Goal: Task Accomplishment & Management: Use online tool/utility

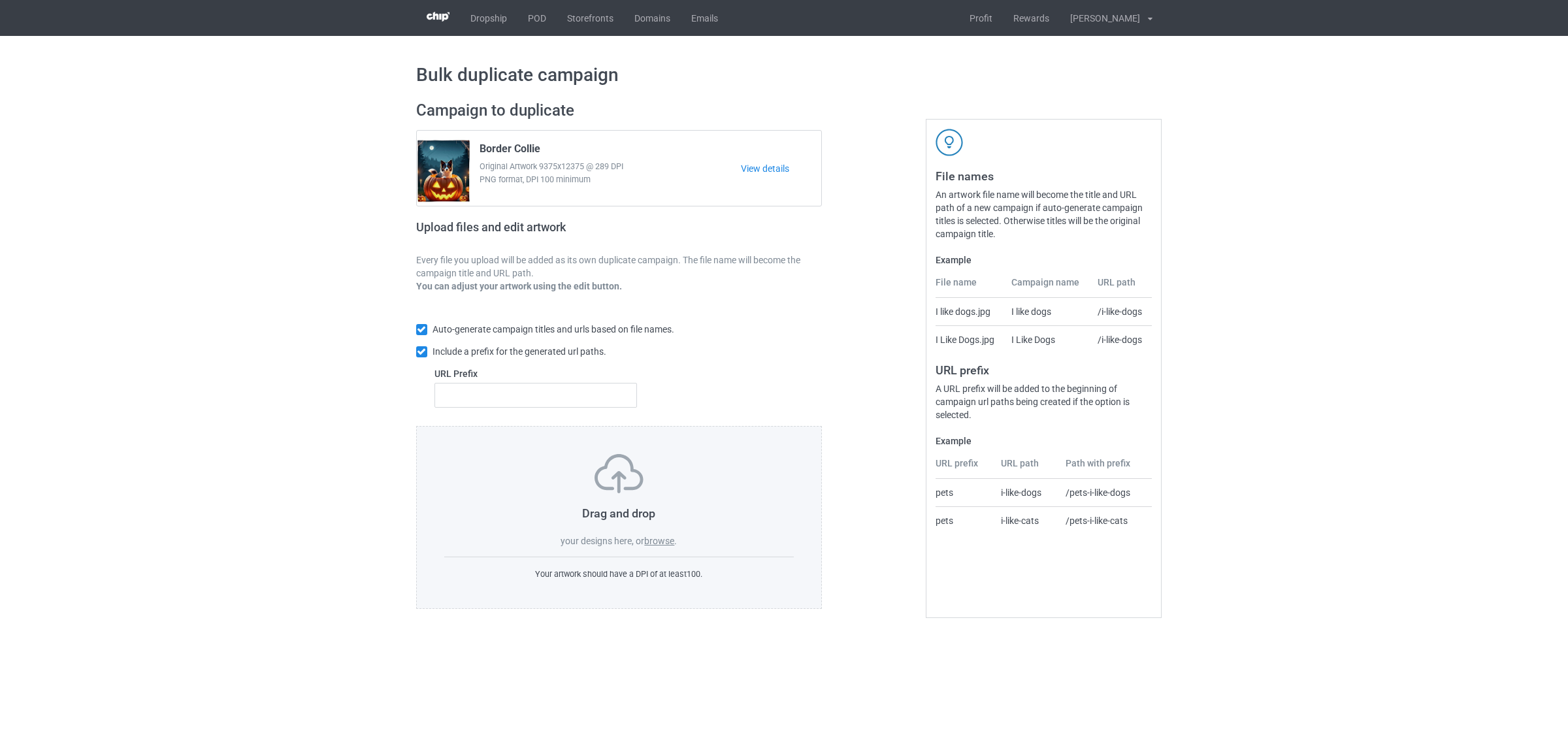
click at [667, 546] on label "browse" at bounding box center [660, 540] width 30 height 11
click at [0, 0] on input "browse" at bounding box center [0, 0] width 0 height 0
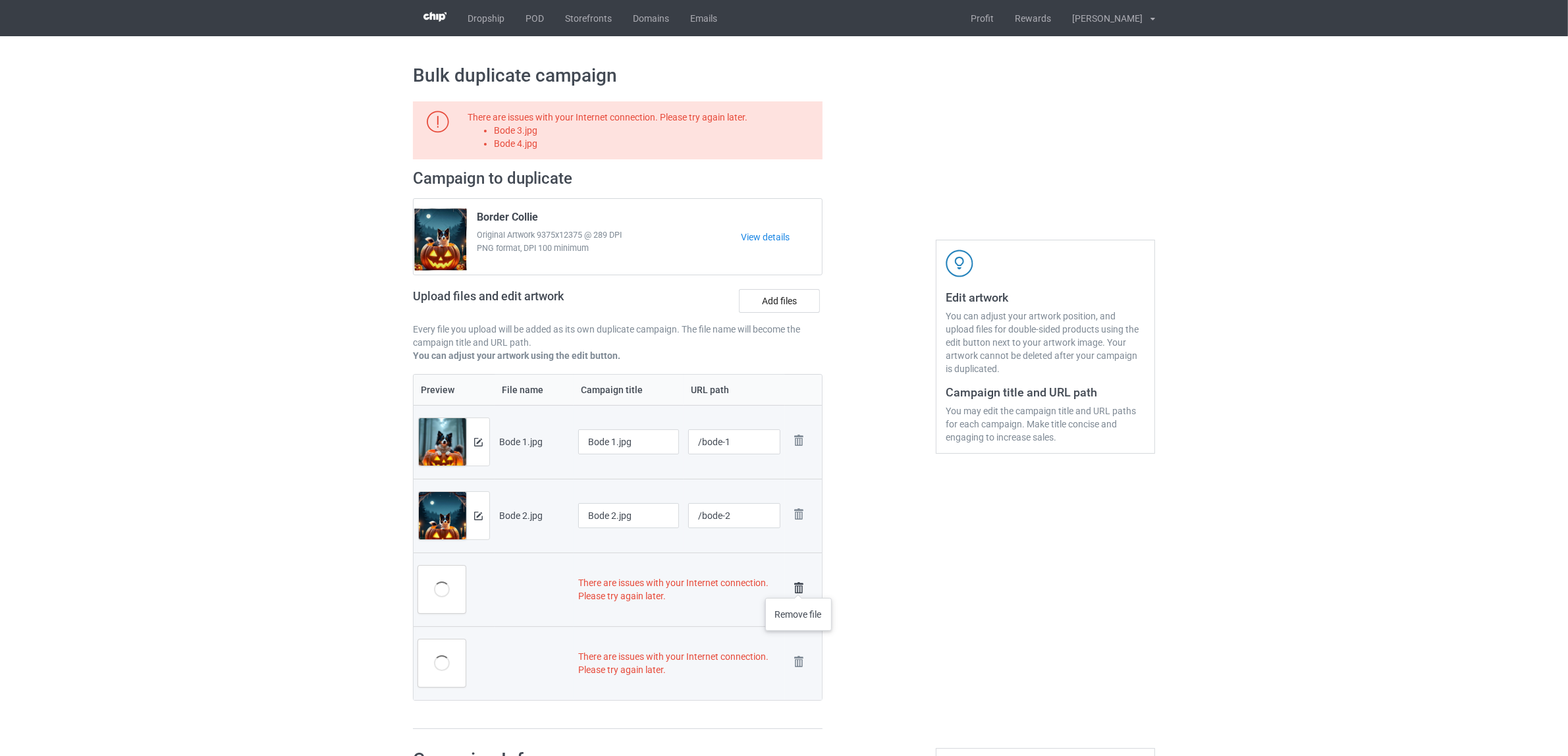
click at [799, 585] on img at bounding box center [799, 588] width 18 height 18
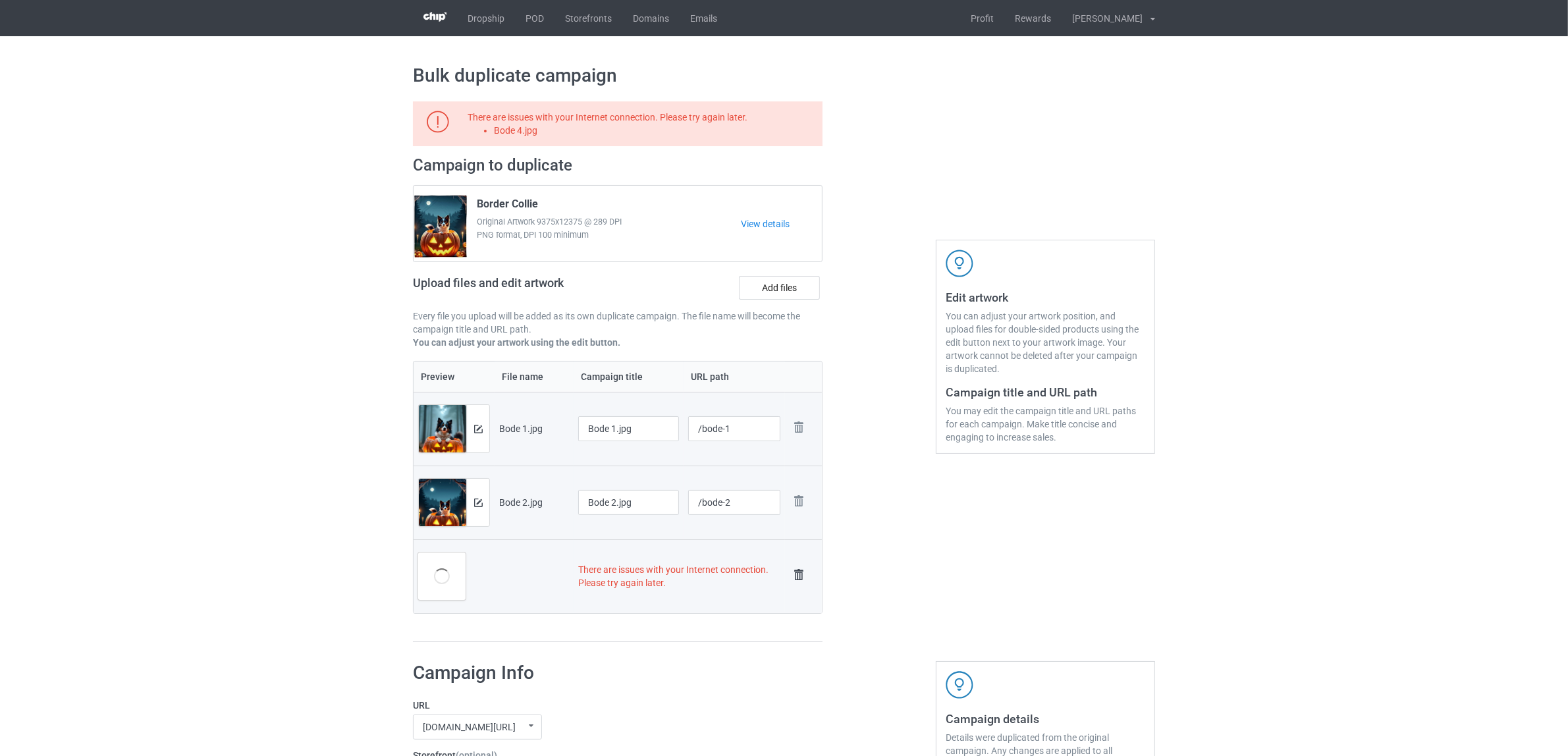
click at [799, 577] on img at bounding box center [799, 575] width 18 height 18
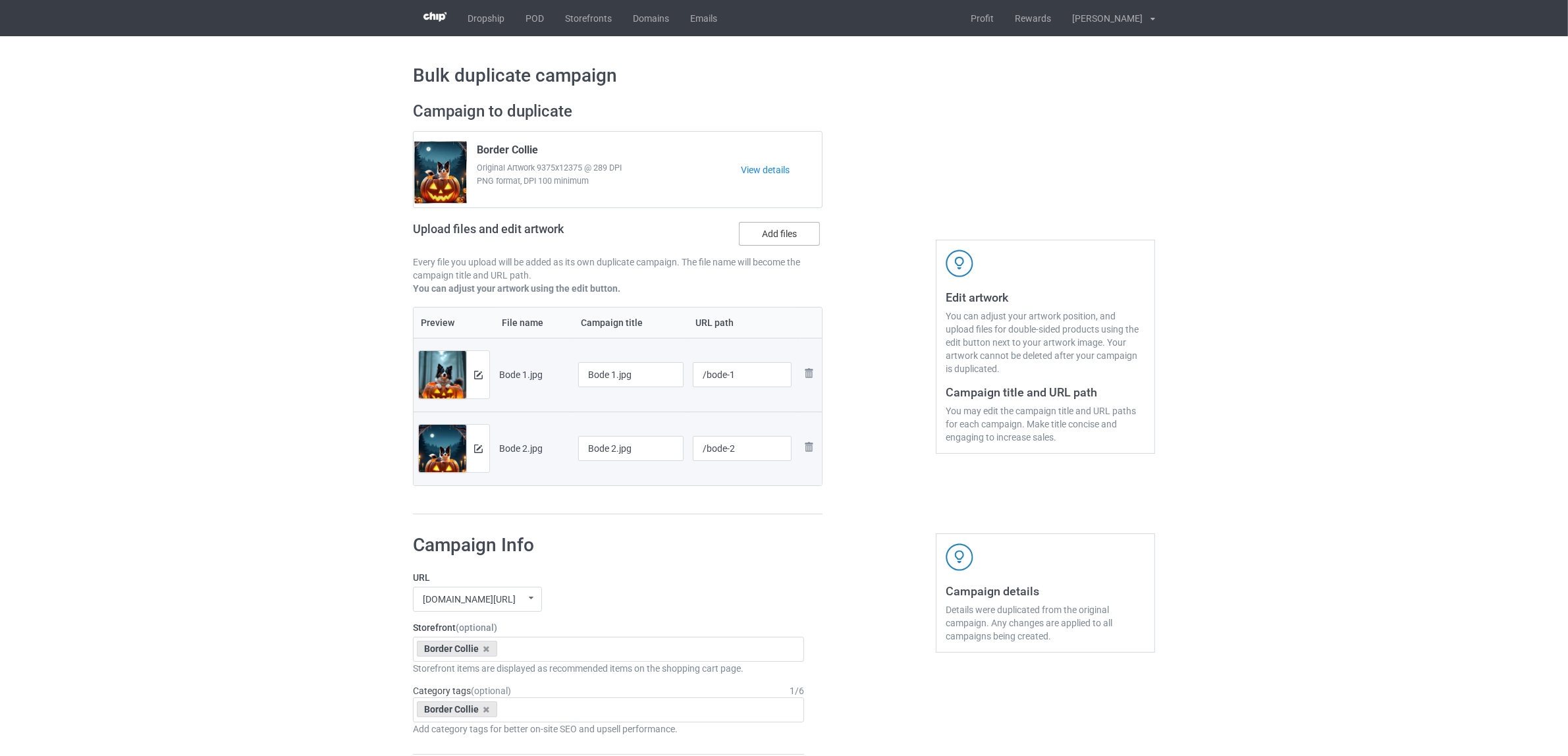
click at [778, 228] on label "Add files" at bounding box center [779, 233] width 81 height 23
click at [0, 0] on input "Add files" at bounding box center [0, 0] width 0 height 0
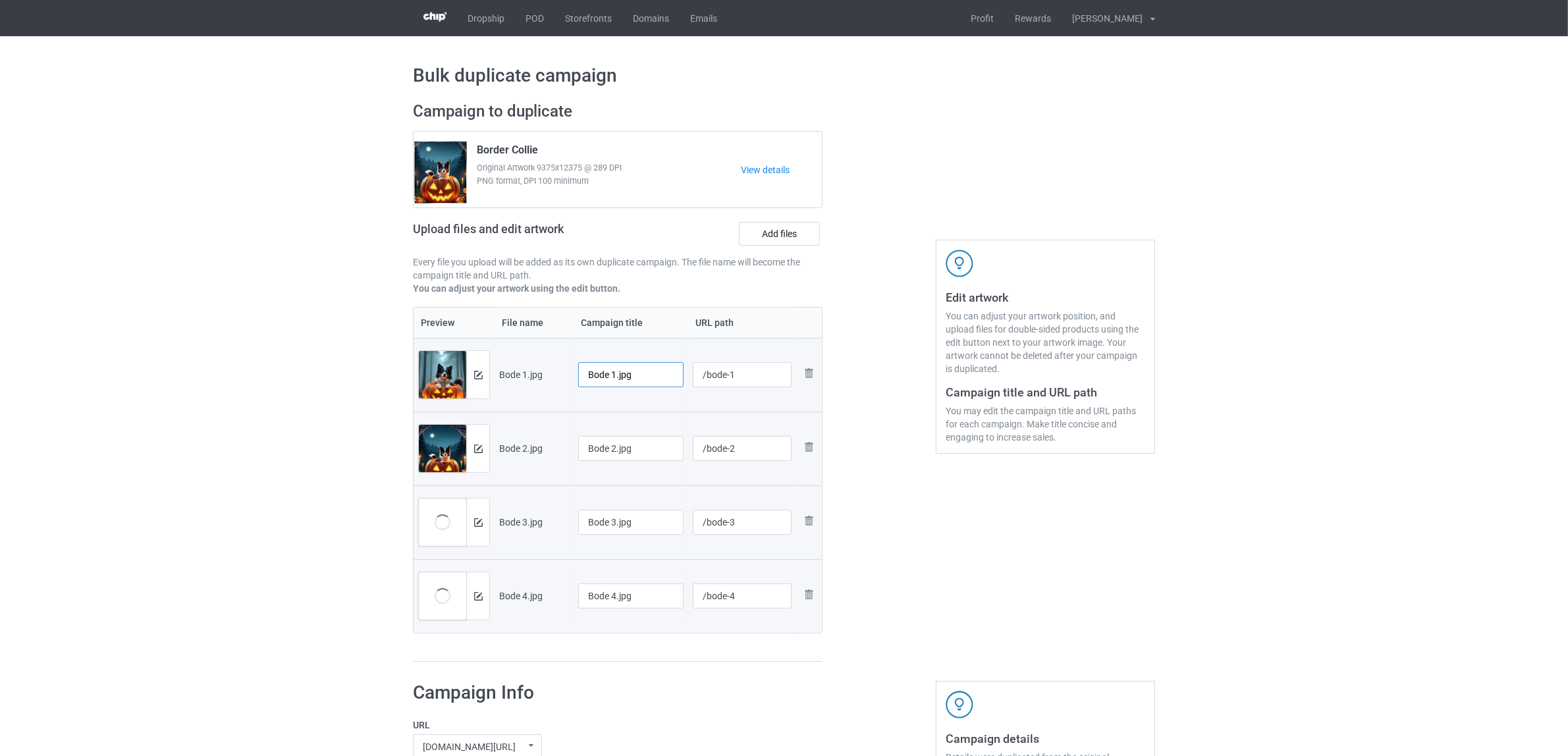
drag, startPoint x: 641, startPoint y: 368, endPoint x: 547, endPoint y: 366, distance: 94.0
click at [547, 366] on tr "Preview and edit artwork Bode 1.jpg Bode 1.jpg /bode-1 Remove file" at bounding box center [617, 375] width 409 height 74
paste input "rder Collie"
type input "Border Collie"
drag, startPoint x: 639, startPoint y: 454, endPoint x: 592, endPoint y: 485, distance: 56.3
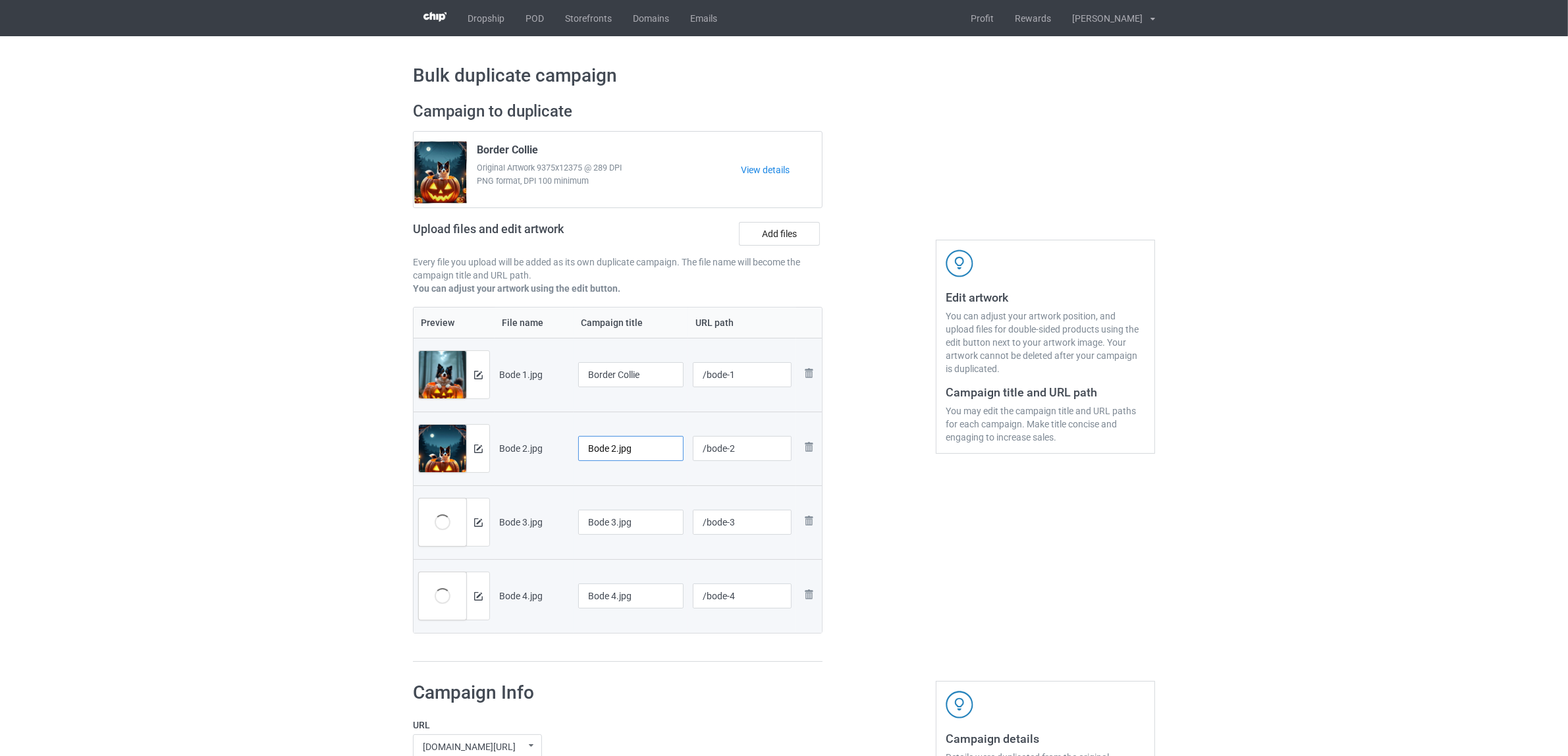
click at [534, 448] on tr "Preview and edit artwork Bode 2.jpg Bode 2.jpg /bode-2 Remove file" at bounding box center [617, 448] width 409 height 74
paste input "rder Collie"
type input "Border Collie"
drag, startPoint x: 647, startPoint y: 532, endPoint x: 557, endPoint y: 529, distance: 90.0
click at [557, 529] on tr "Preview and edit artwork Bode 3.jpg Bode 3.jpg /bode-3 Remove file" at bounding box center [617, 522] width 409 height 74
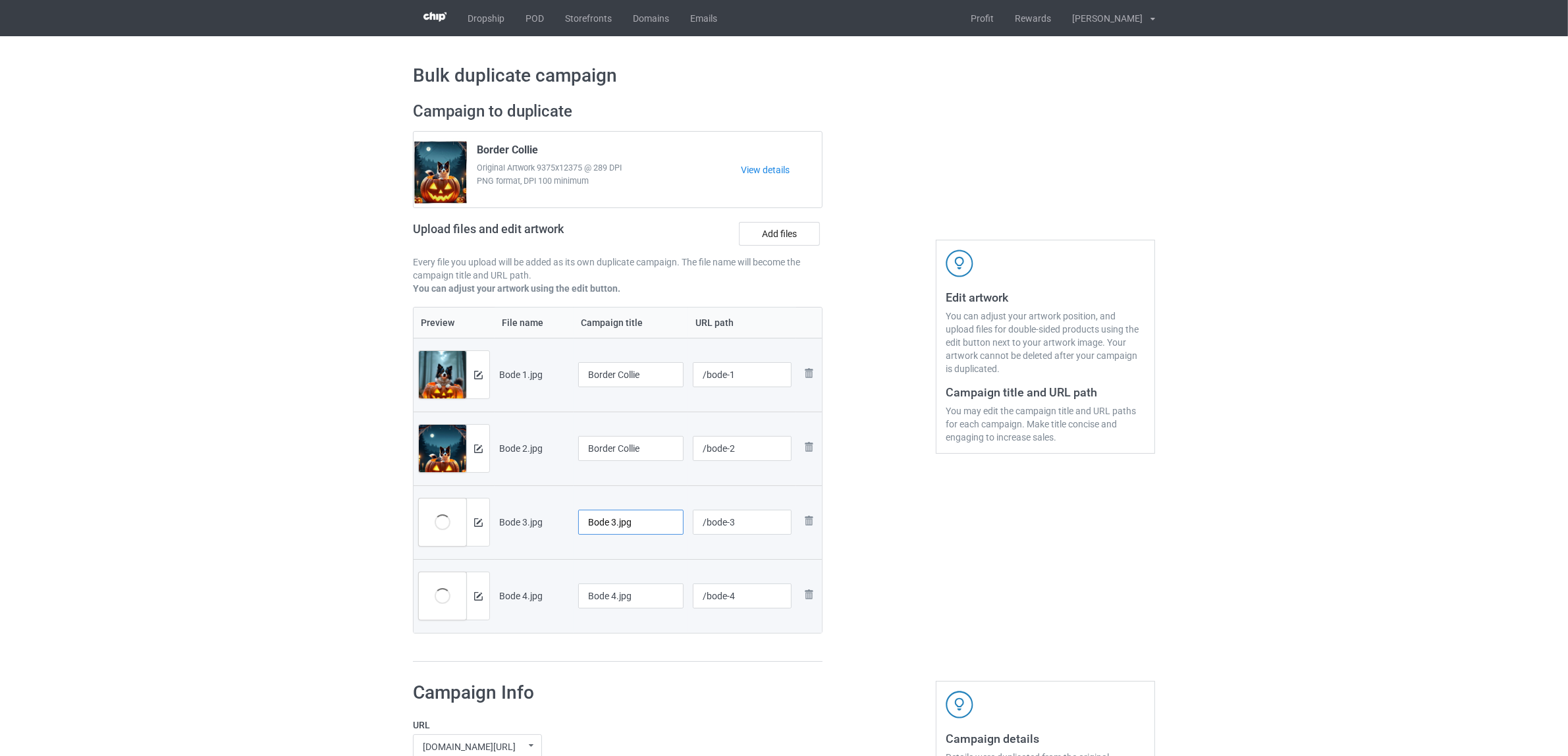
paste input "rder Collie"
type input "Border Collie"
drag, startPoint x: 641, startPoint y: 596, endPoint x: 504, endPoint y: 583, distance: 137.6
click at [504, 583] on tr "Preview and edit artwork Bode 4.jpg Bode 4.jpg /bode-4 Remove file" at bounding box center [617, 596] width 409 height 74
paste input "rder Collie"
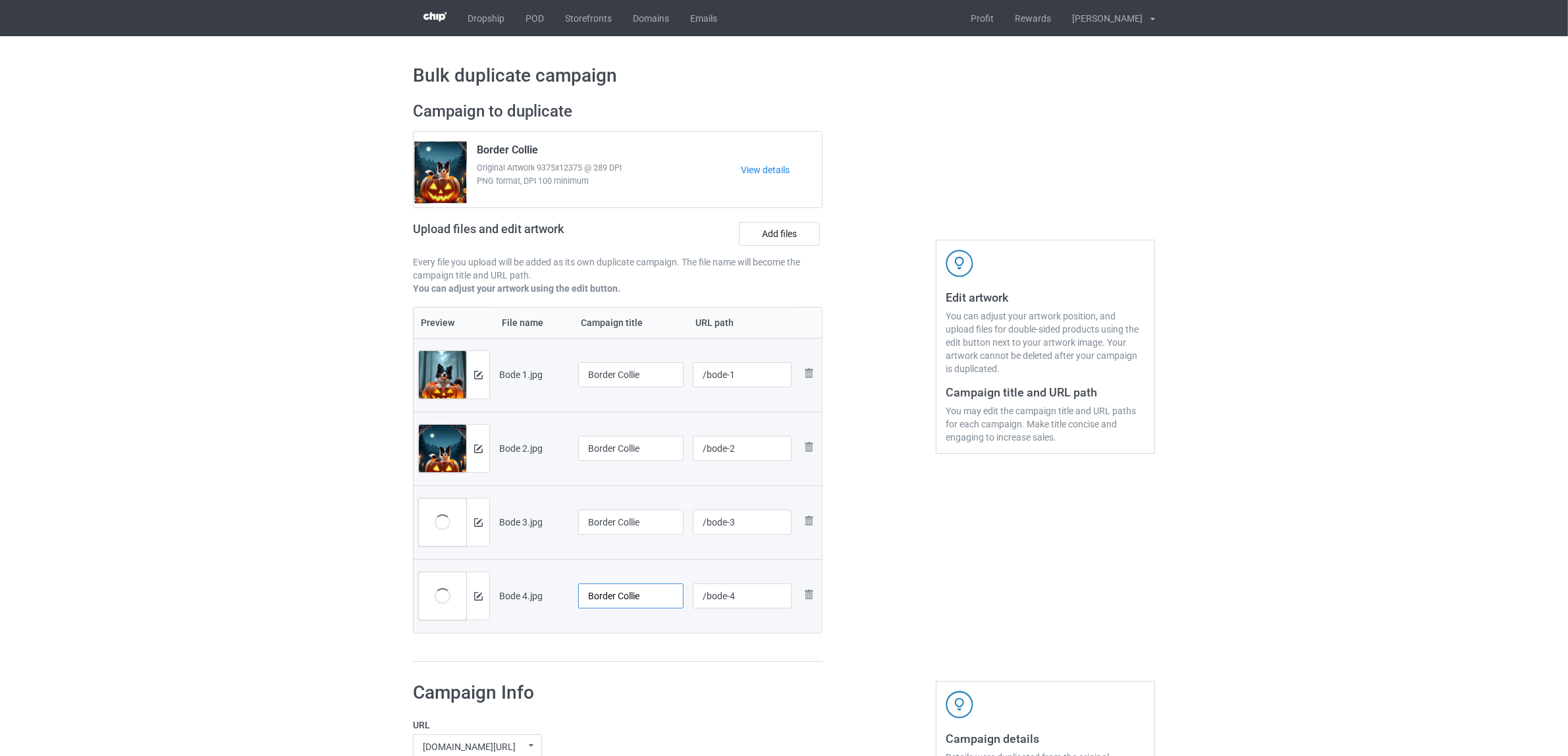
type input "Border Collie"
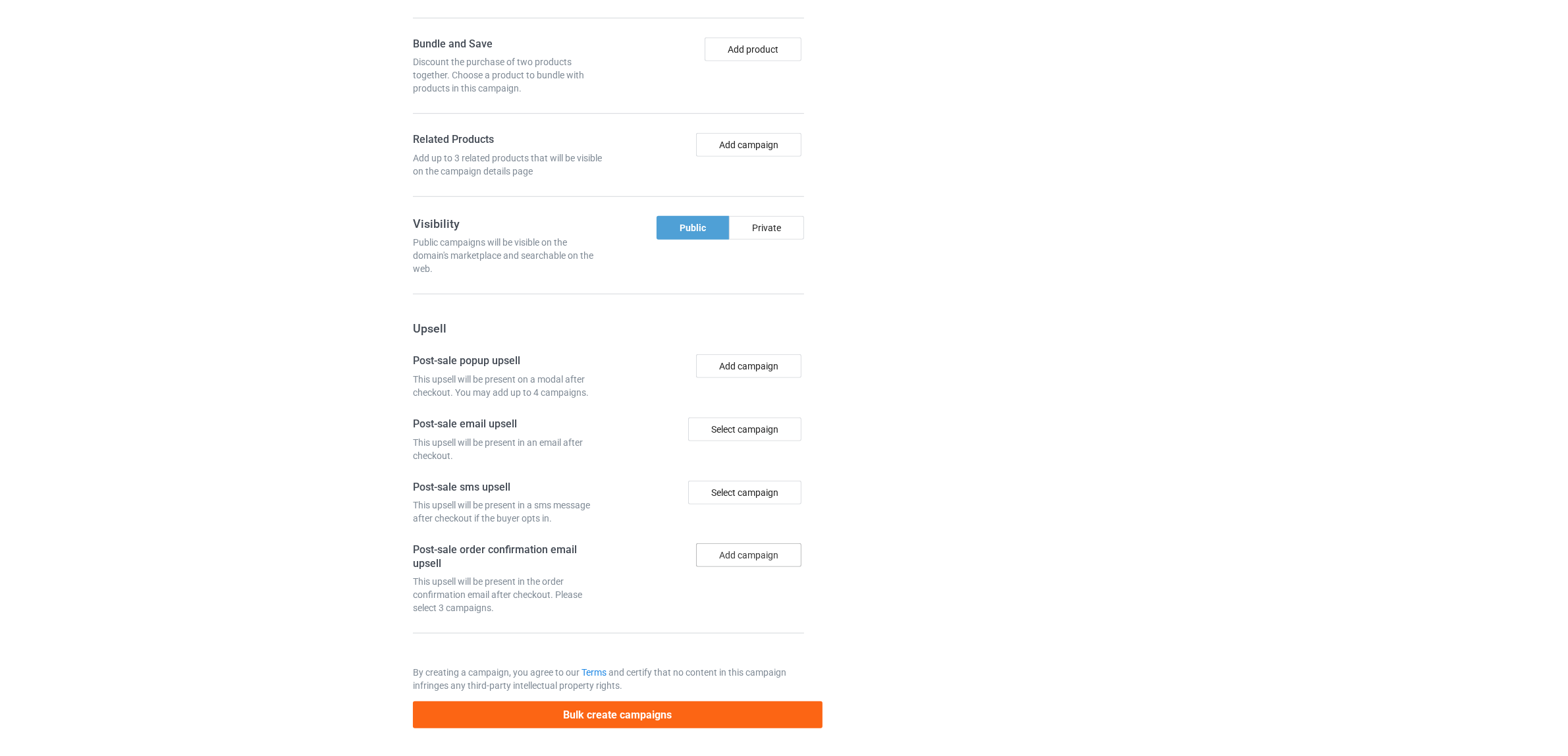
scroll to position [1146, 0]
click at [603, 713] on button "Bulk create campaigns" at bounding box center [617, 715] width 409 height 27
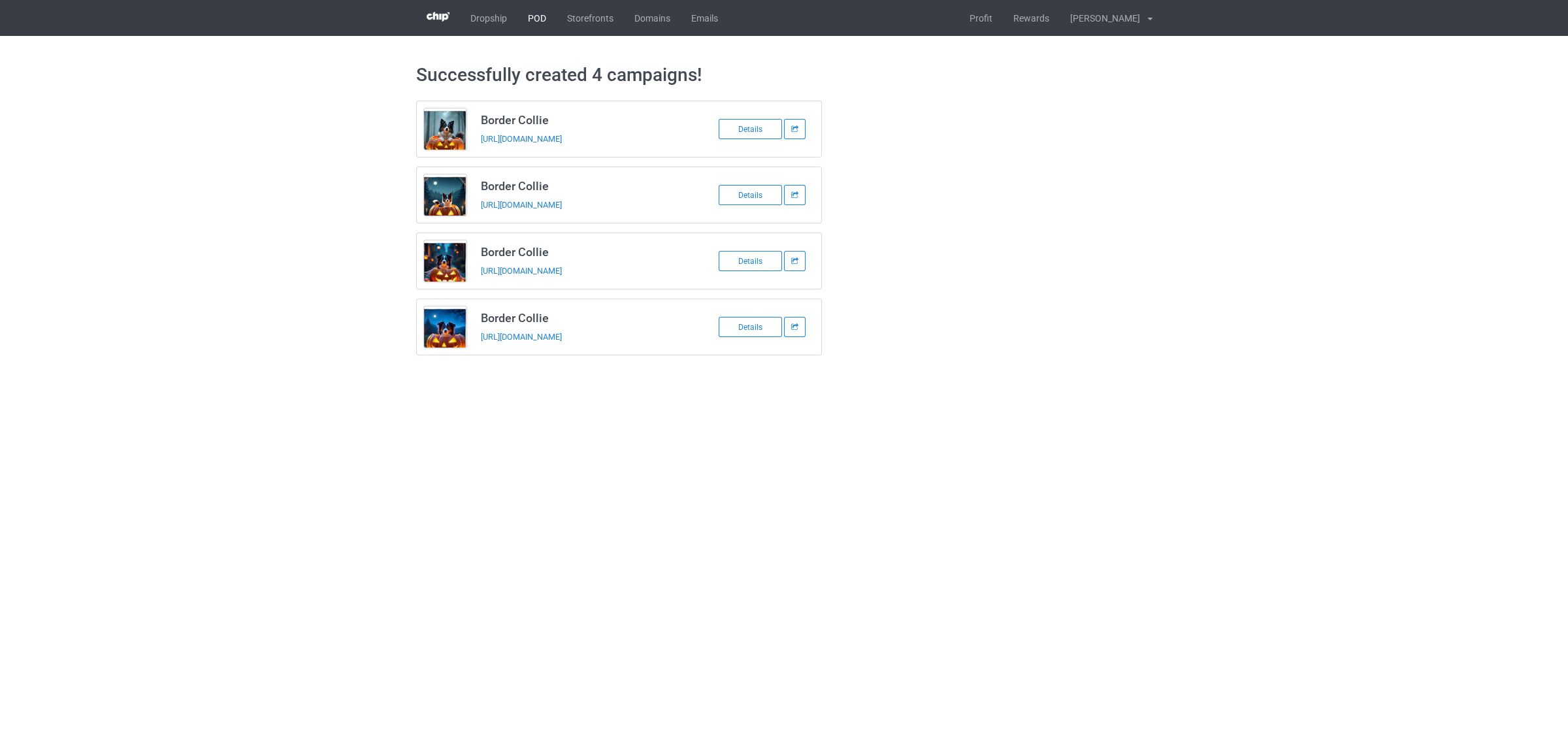
click at [541, 25] on link "POD" at bounding box center [537, 17] width 39 height 36
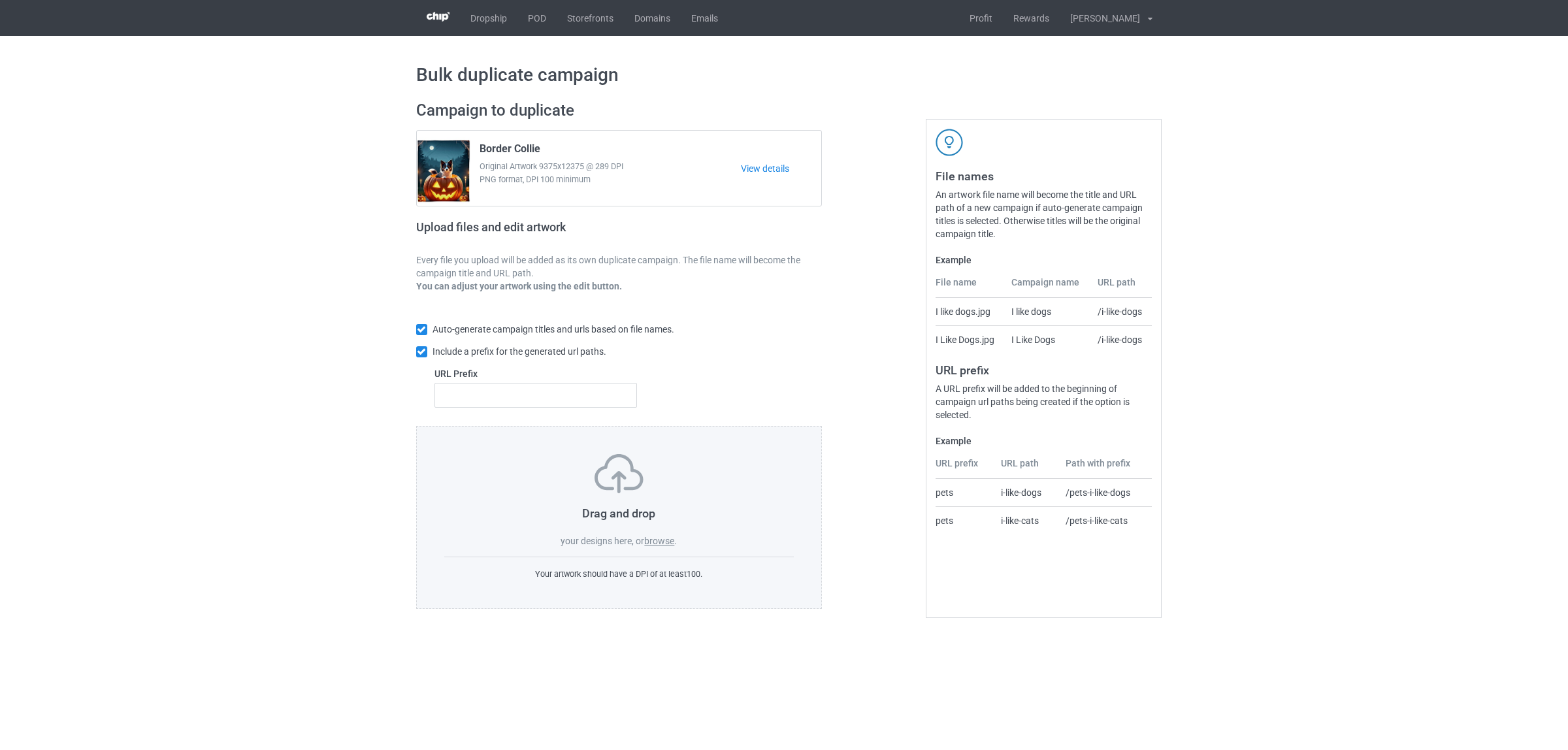
click at [662, 535] on label "browse" at bounding box center [660, 540] width 30 height 11
click at [0, 0] on input "browse" at bounding box center [0, 0] width 0 height 0
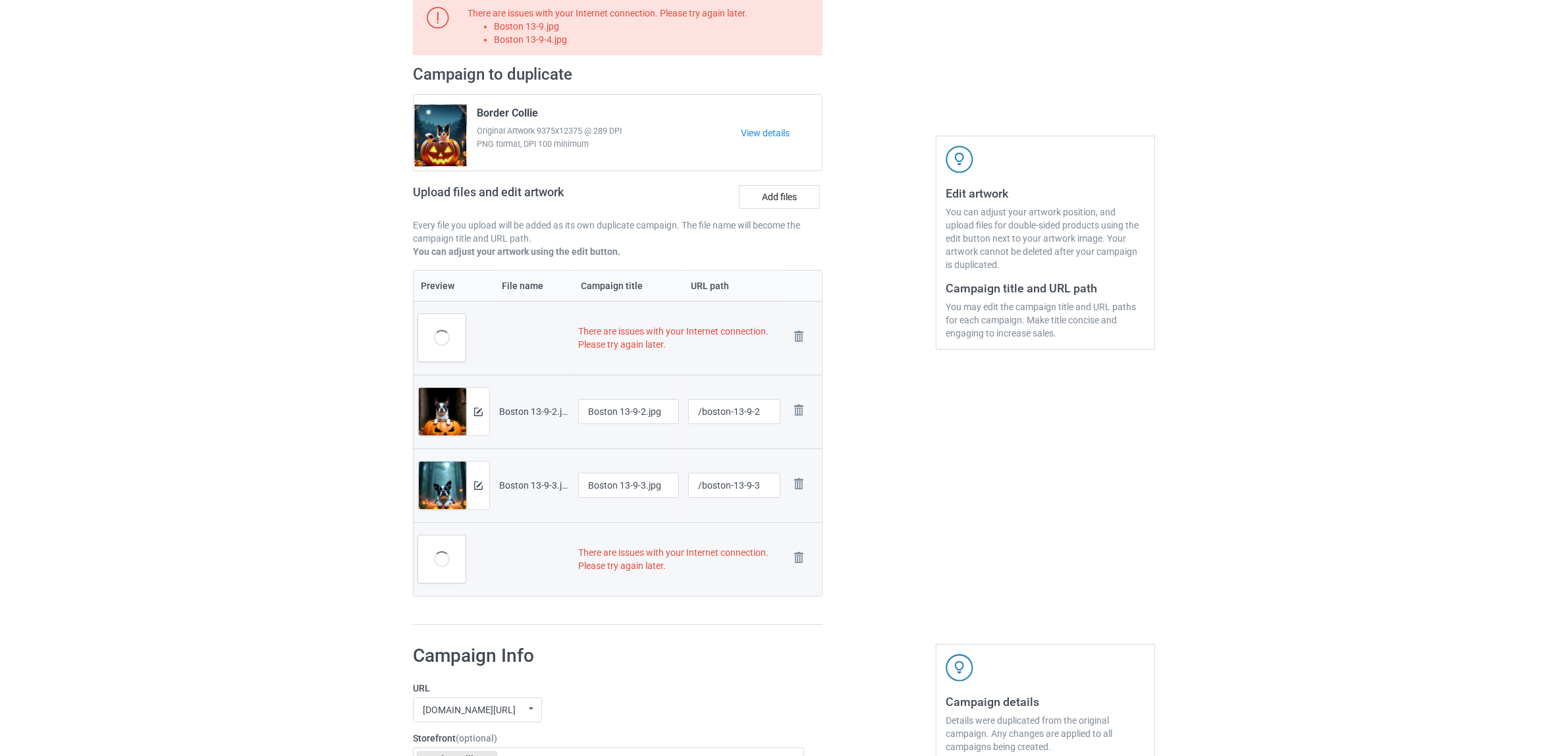
scroll to position [247, 0]
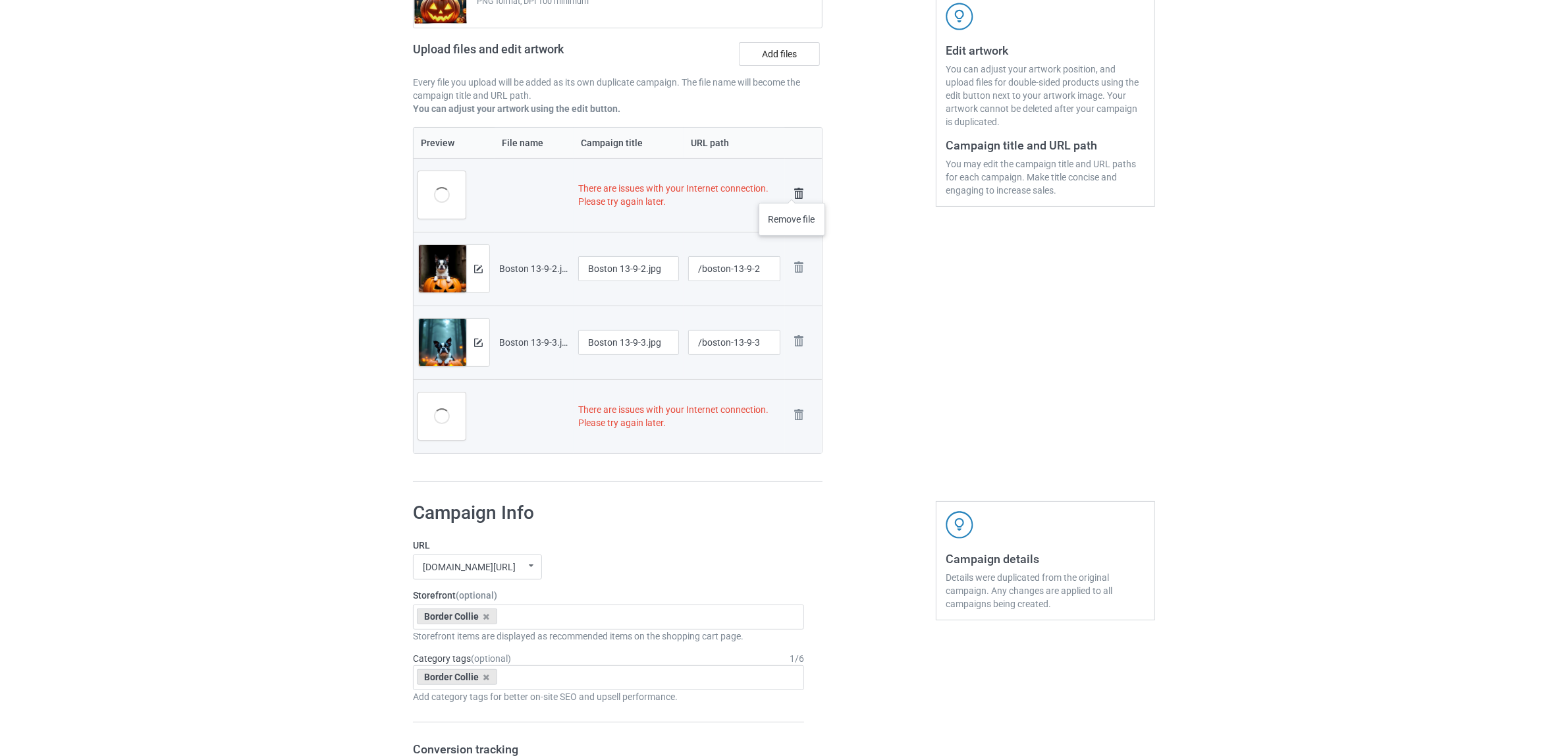
click at [794, 190] on img at bounding box center [799, 194] width 18 height 18
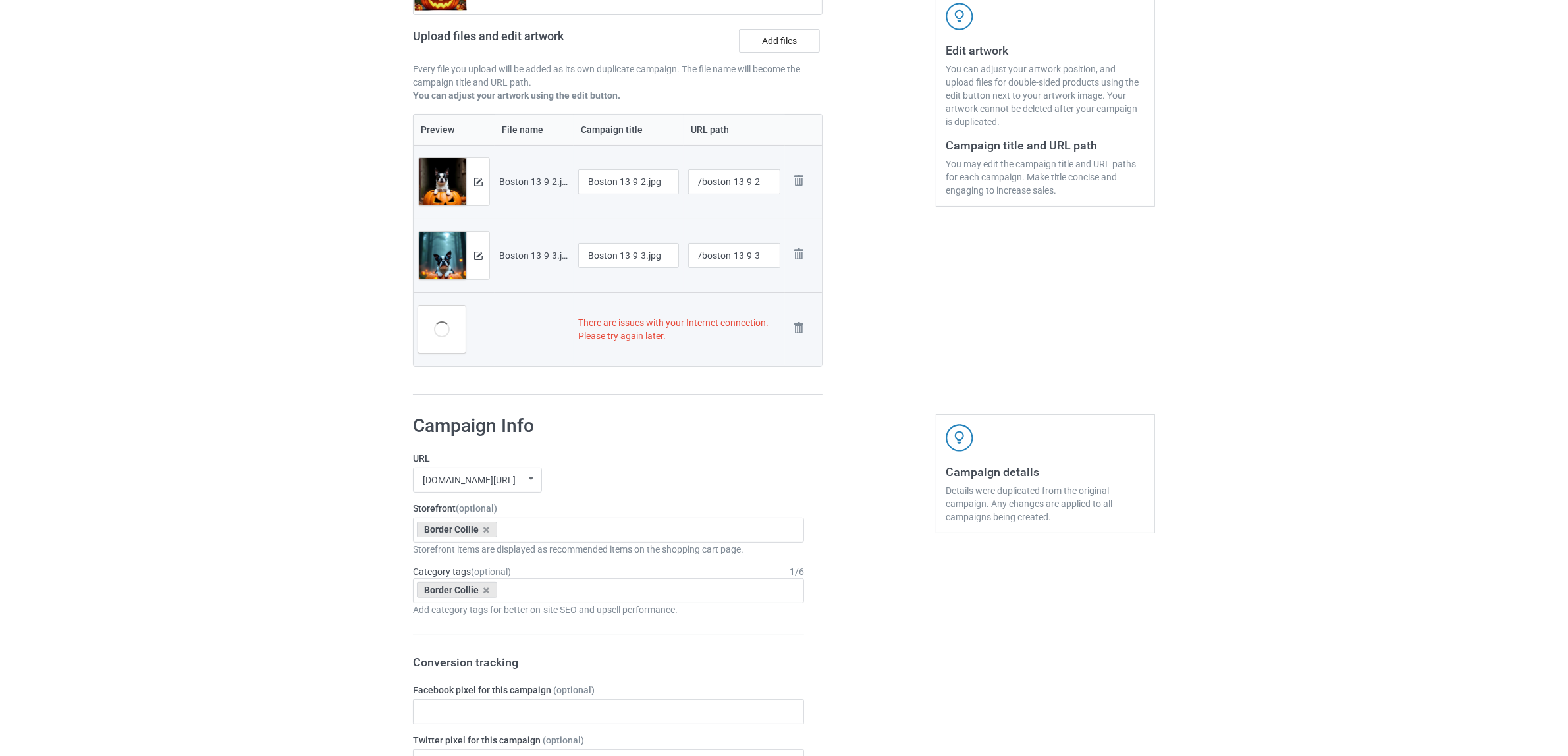
scroll to position [234, 0]
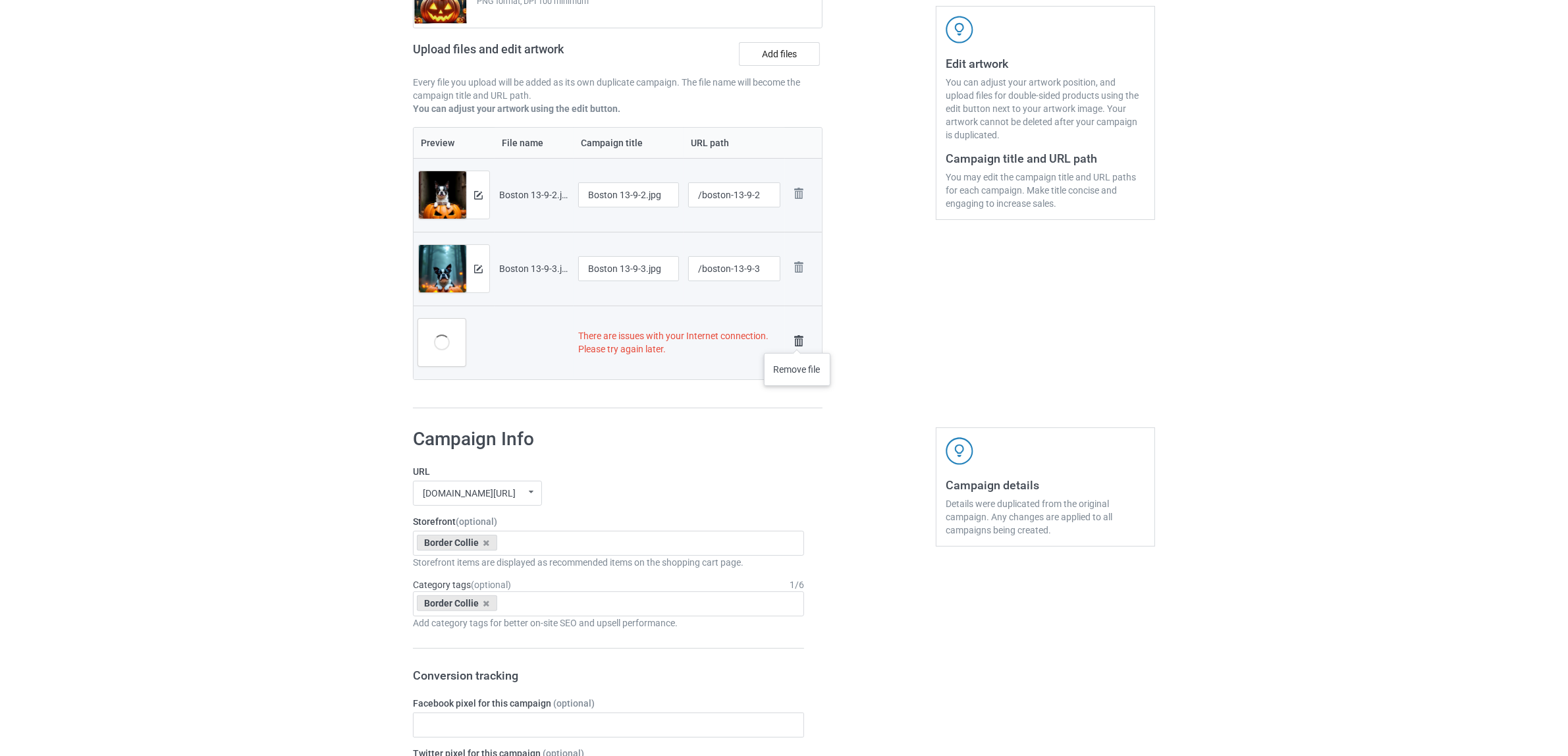
click at [797, 340] on img at bounding box center [799, 342] width 18 height 18
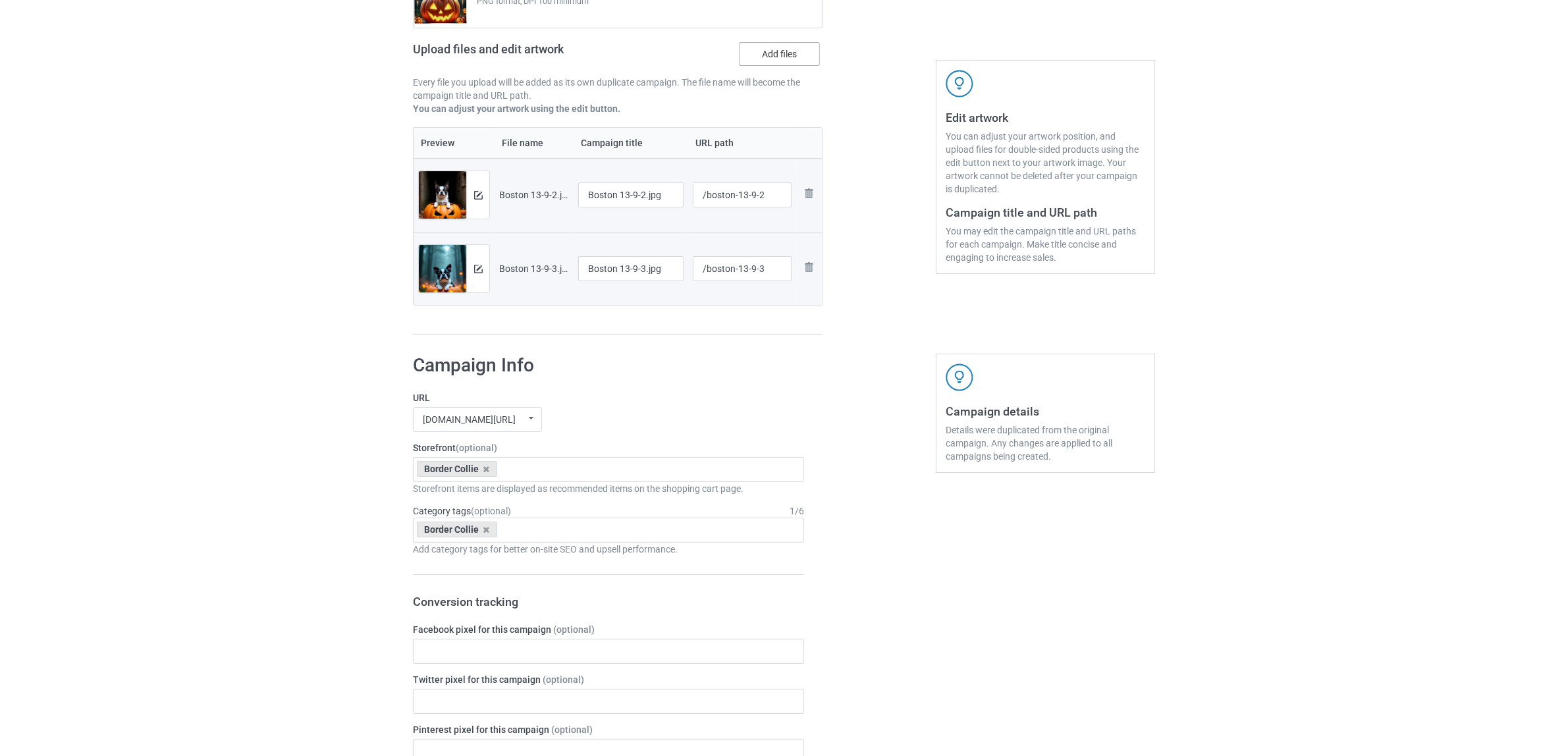
click at [777, 55] on label "Add files" at bounding box center [779, 54] width 81 height 23
click at [0, 0] on input "Add files" at bounding box center [0, 0] width 0 height 0
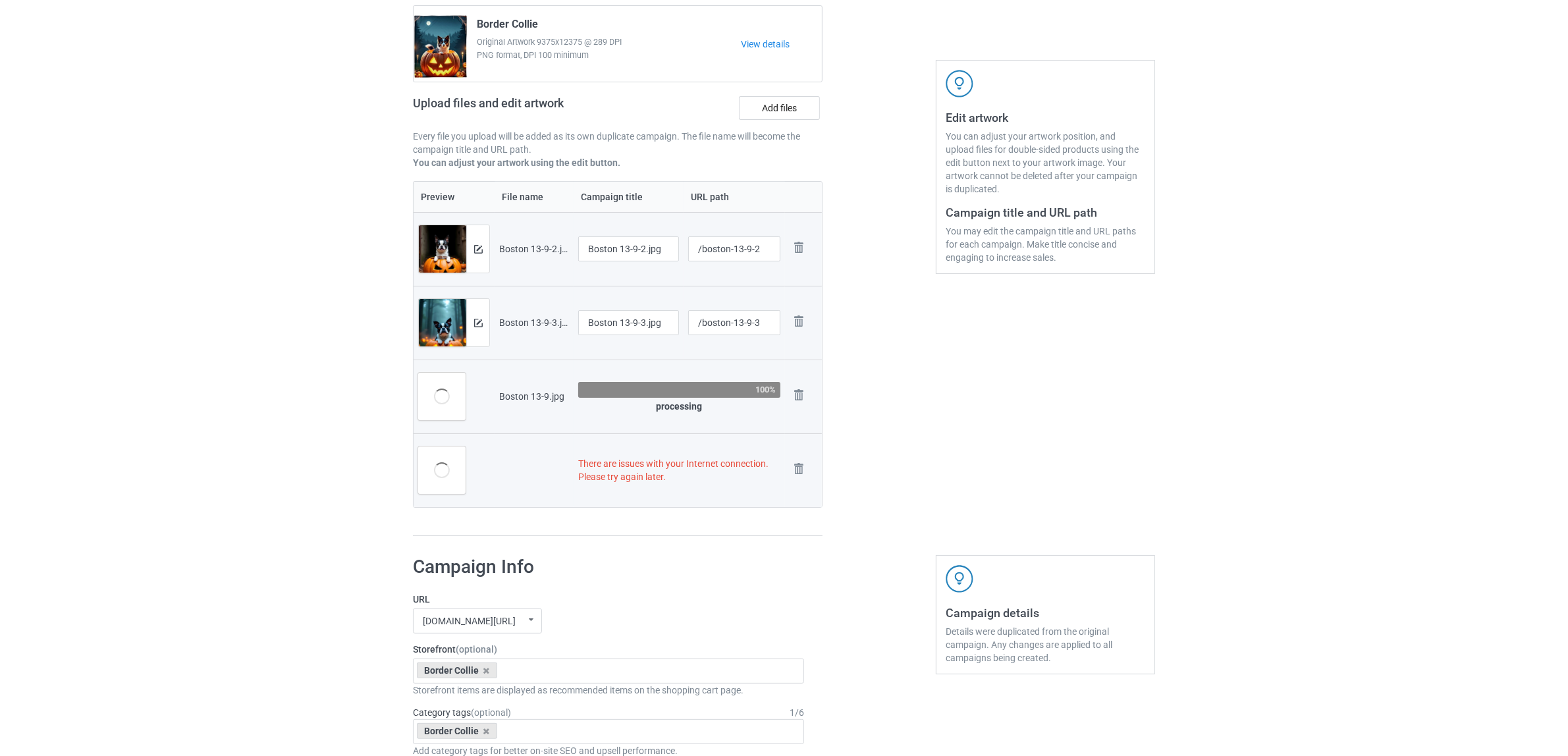
scroll to position [247, 0]
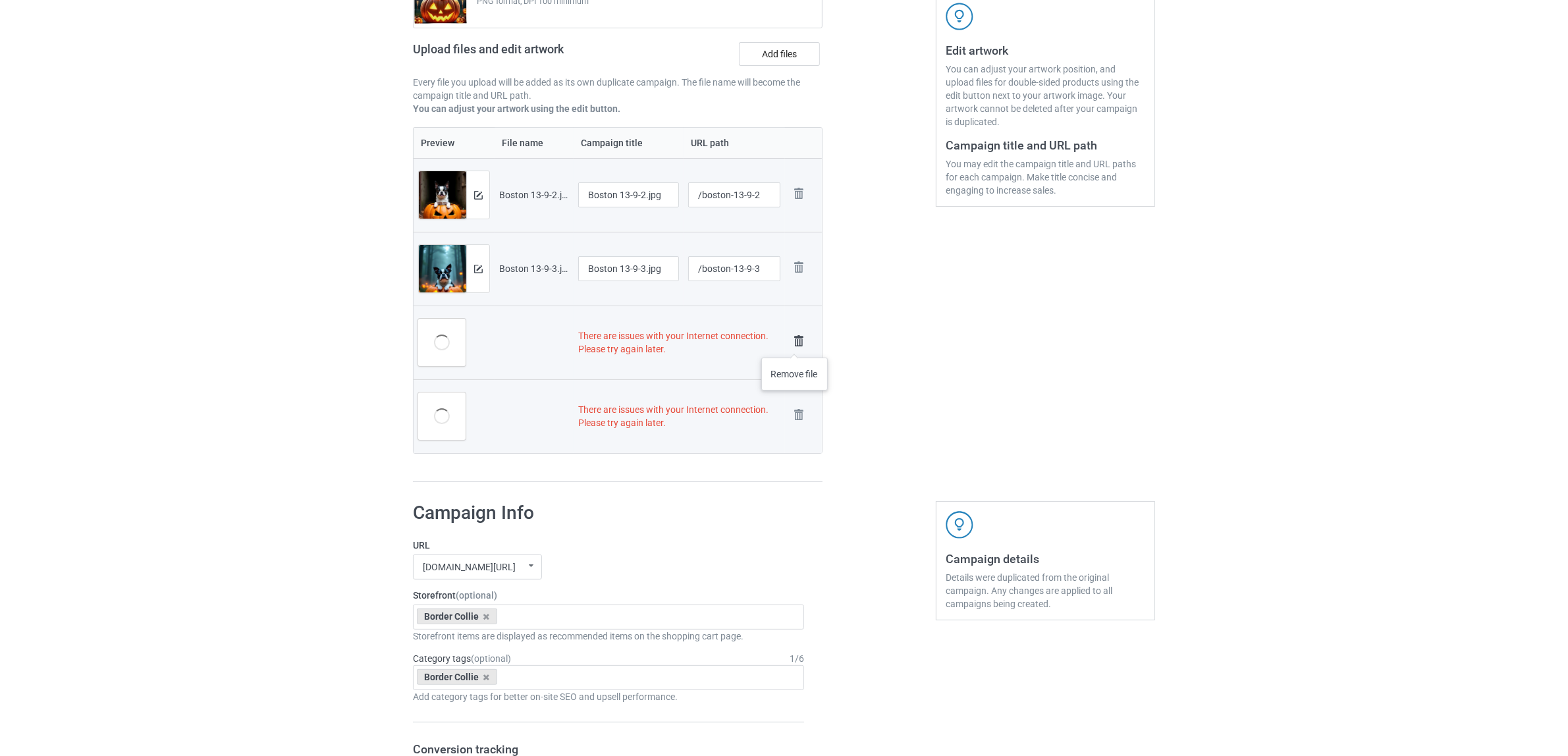
click at [794, 344] on img at bounding box center [799, 342] width 18 height 18
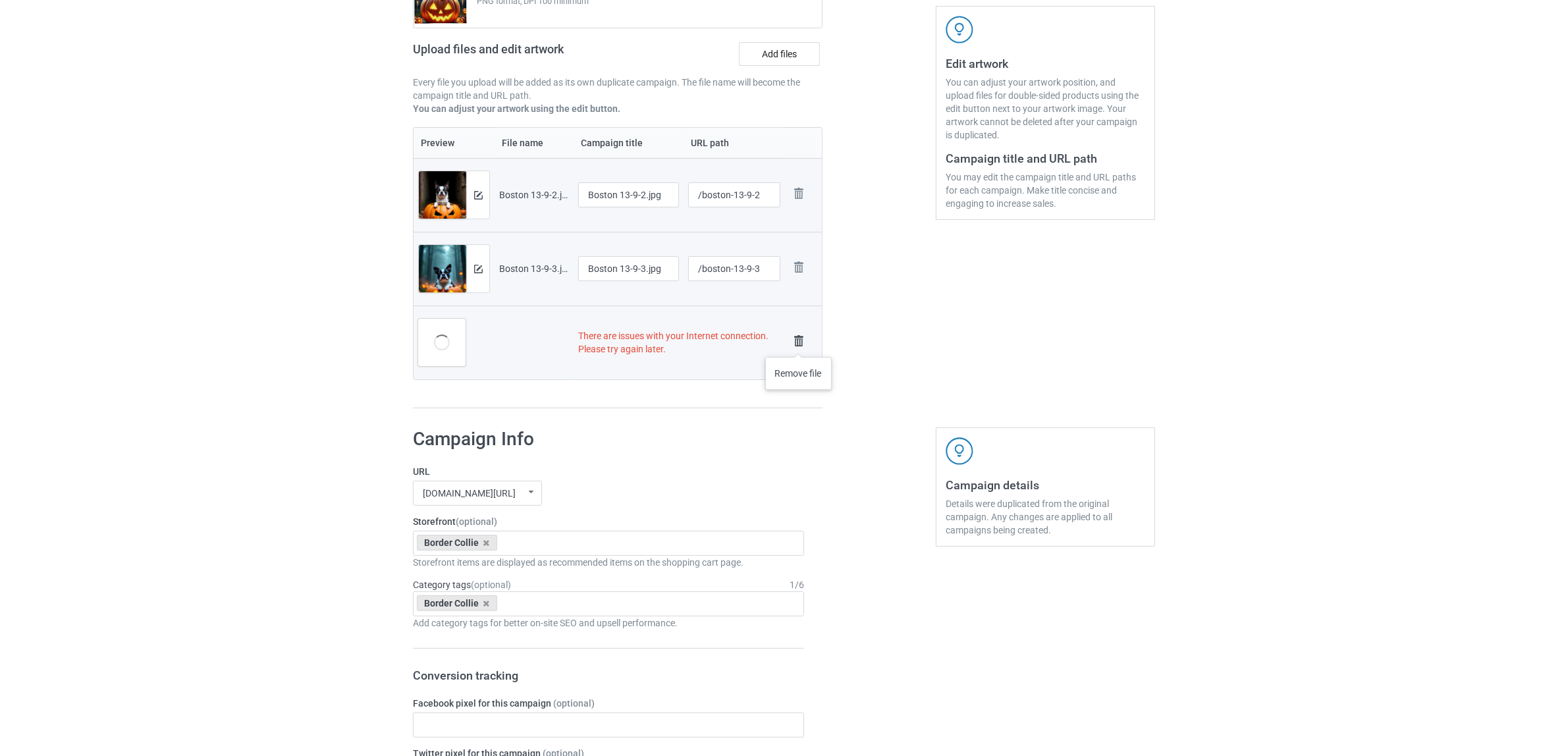
click at [799, 344] on img at bounding box center [799, 342] width 18 height 18
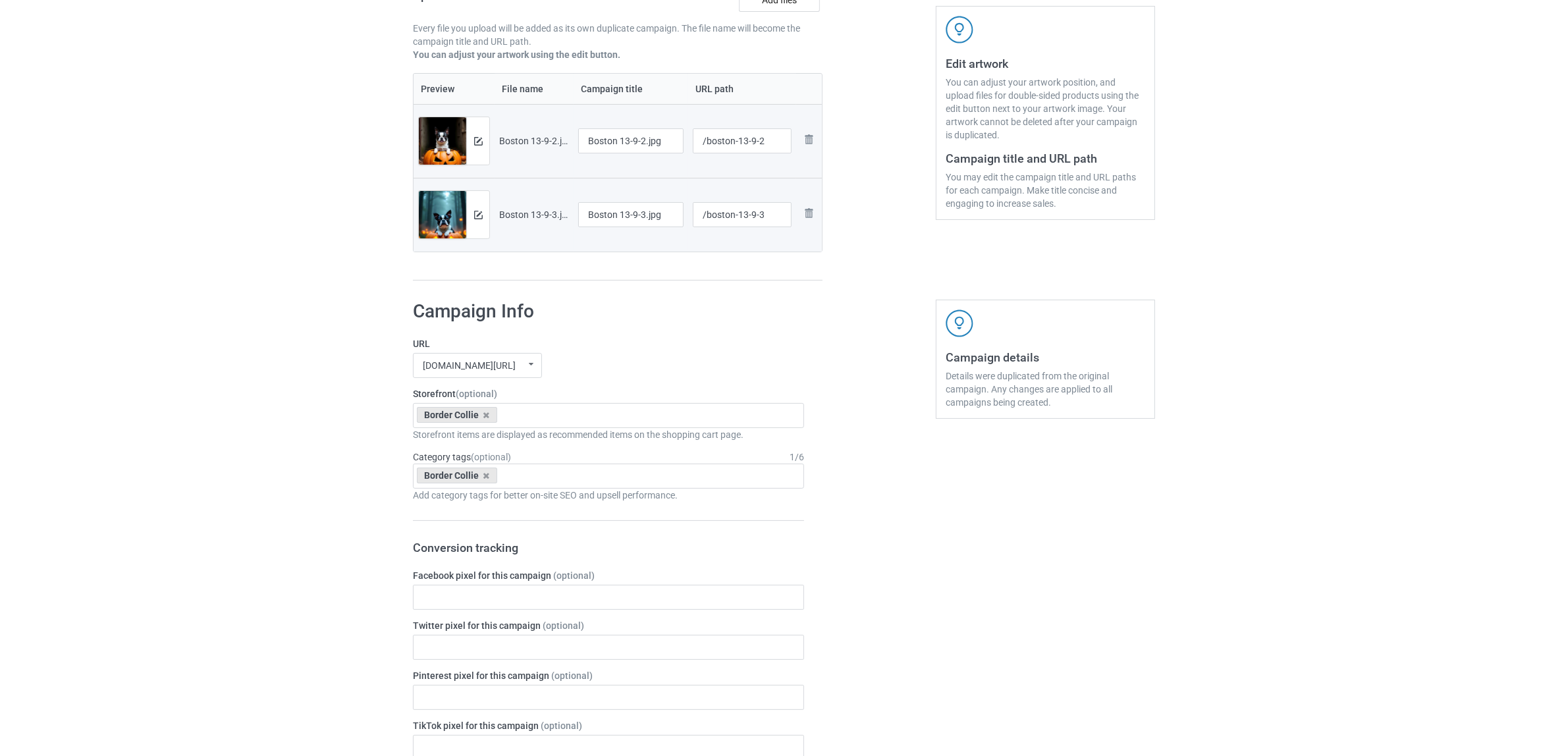
scroll to position [180, 0]
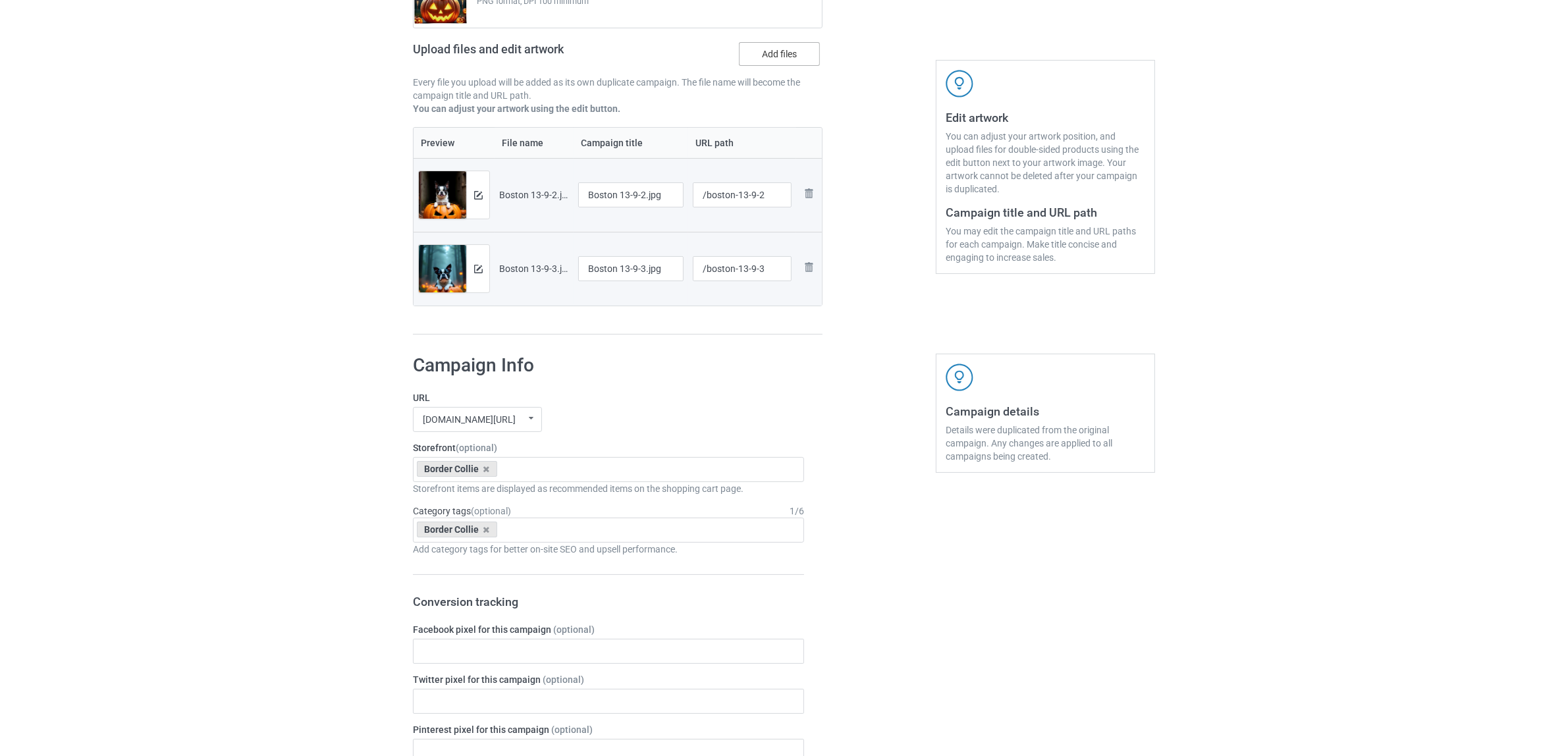
click at [768, 55] on label "Add files" at bounding box center [779, 54] width 81 height 23
click at [0, 0] on input "Add files" at bounding box center [0, 0] width 0 height 0
drag, startPoint x: 617, startPoint y: 196, endPoint x: 708, endPoint y: 195, distance: 91.0
click at [708, 195] on tr "Preview and edit artwork Boston 13-9-2.jpg Boston 13-9-2.jpg /boston-13-9-2 Rem…" at bounding box center [617, 195] width 409 height 74
drag, startPoint x: 634, startPoint y: 197, endPoint x: 506, endPoint y: 175, distance: 129.9
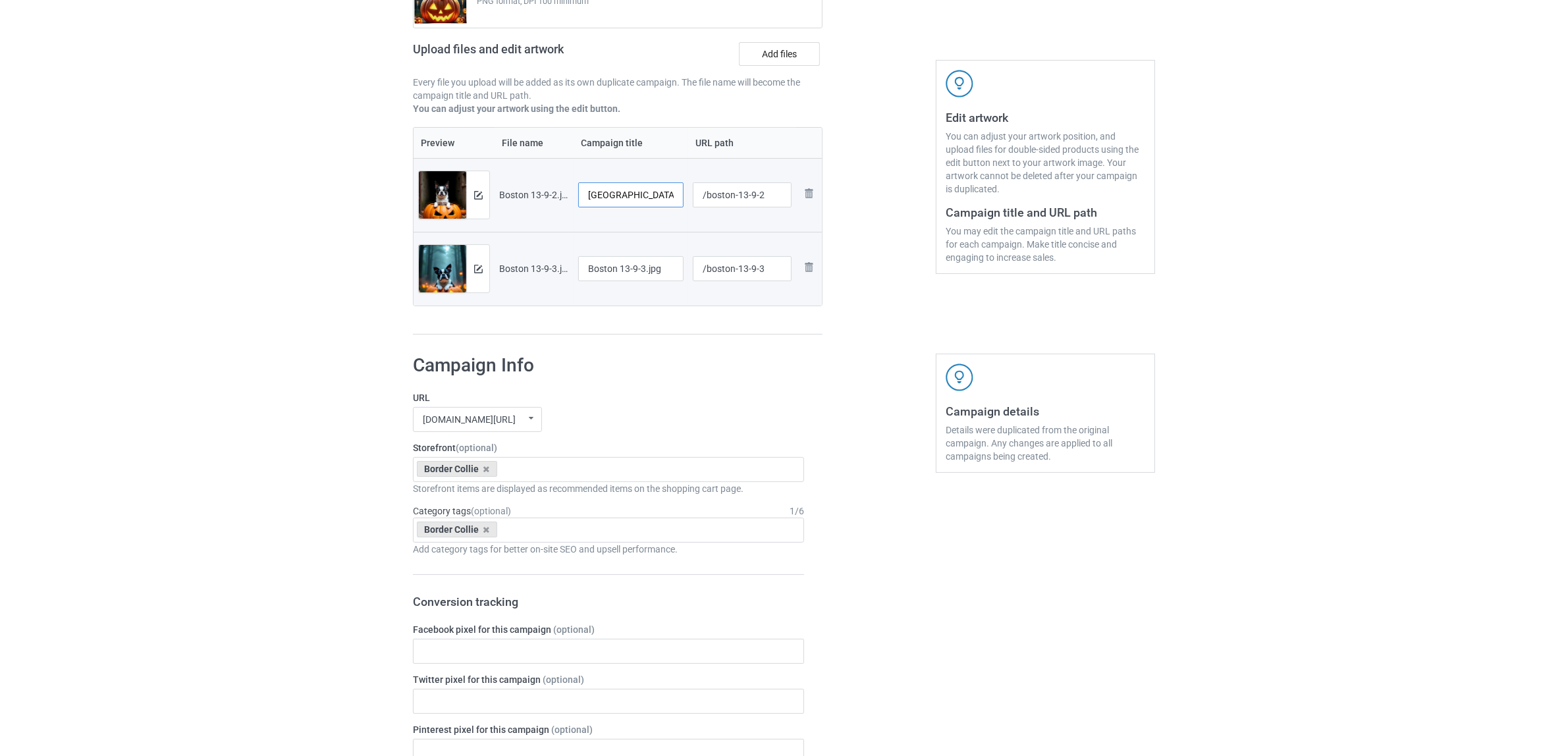
click at [506, 175] on tr "Preview and edit artwork Boston 13-9-2.jpg Boston /boston-13-9-2 Remove file" at bounding box center [617, 195] width 409 height 74
paste input "Terrier"
type input "Boston Terrier"
drag, startPoint x: 647, startPoint y: 265, endPoint x: 515, endPoint y: 254, distance: 132.5
click at [508, 246] on tr "Preview and edit artwork Boston 13-9-3.jpg Boston 13-9-3.jpg /boston-13-9-3 Rem…" at bounding box center [617, 269] width 409 height 74
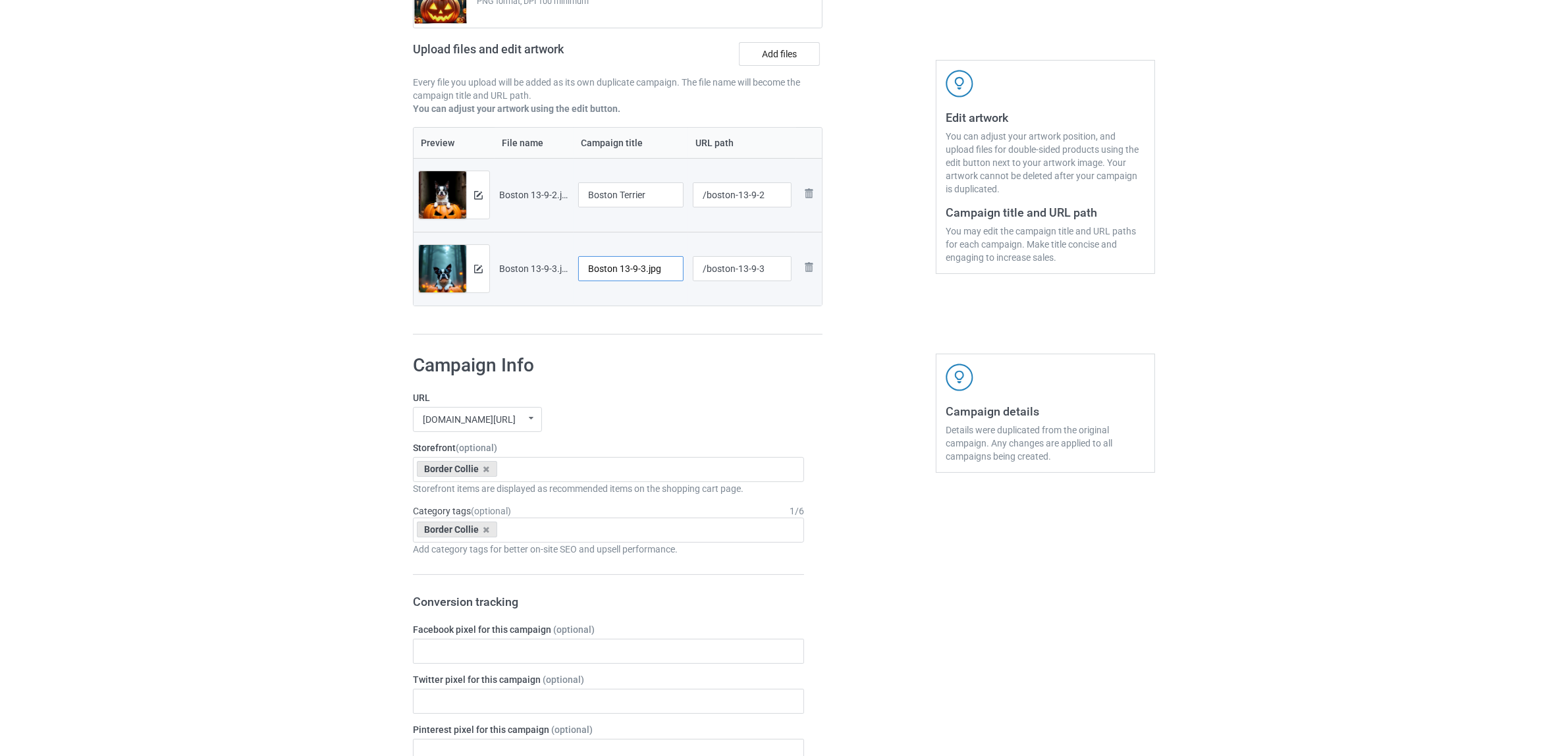
paste input "Terrier"
type input "Boston Terrier"
drag, startPoint x: 687, startPoint y: 396, endPoint x: 521, endPoint y: 439, distance: 171.5
click at [671, 399] on label "URL" at bounding box center [608, 398] width 391 height 13
click at [486, 470] on icon at bounding box center [487, 469] width 7 height 8
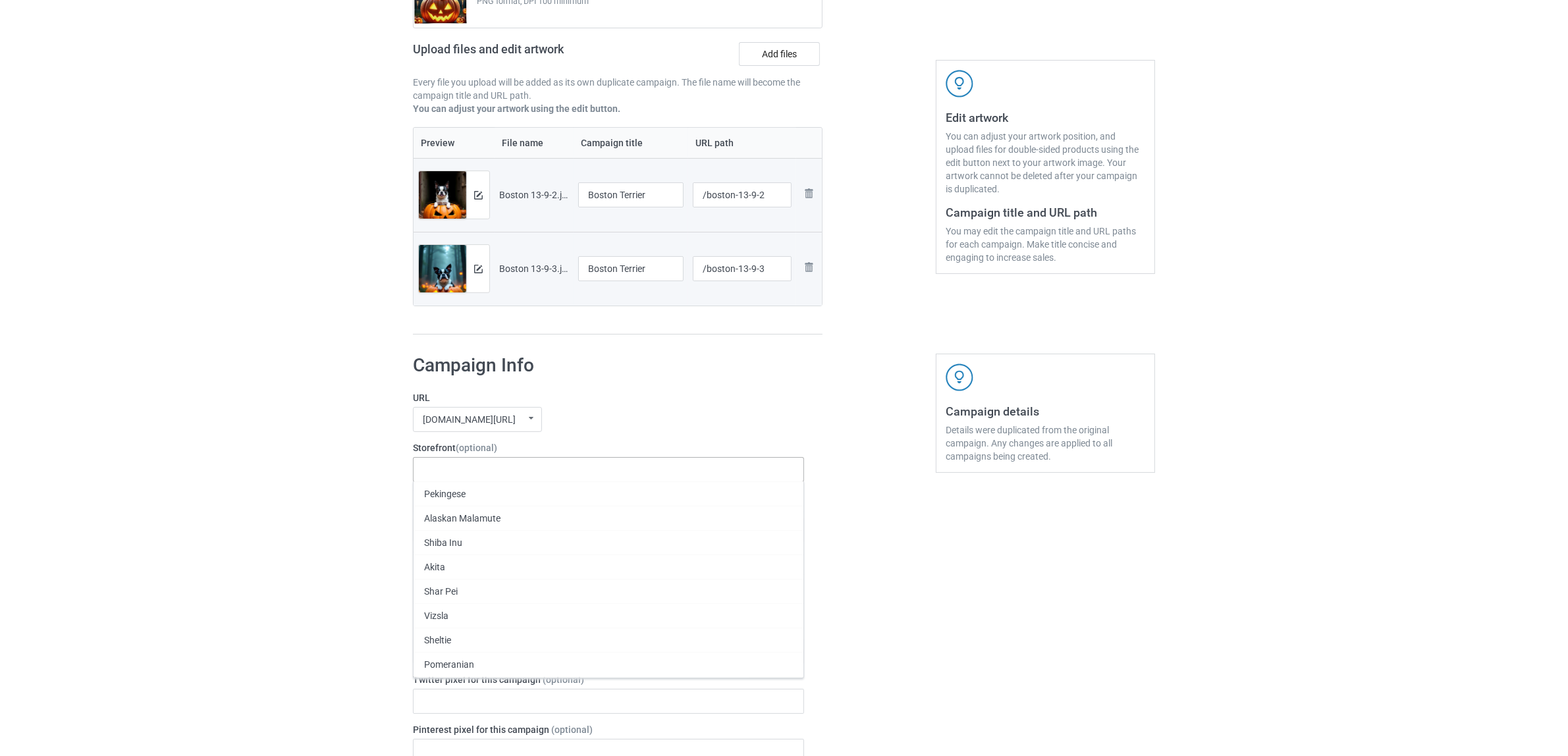
paste input "Boston Terrier"
type input "Boston Terrier"
click at [456, 494] on div "Boston Terrier" at bounding box center [608, 493] width 390 height 24
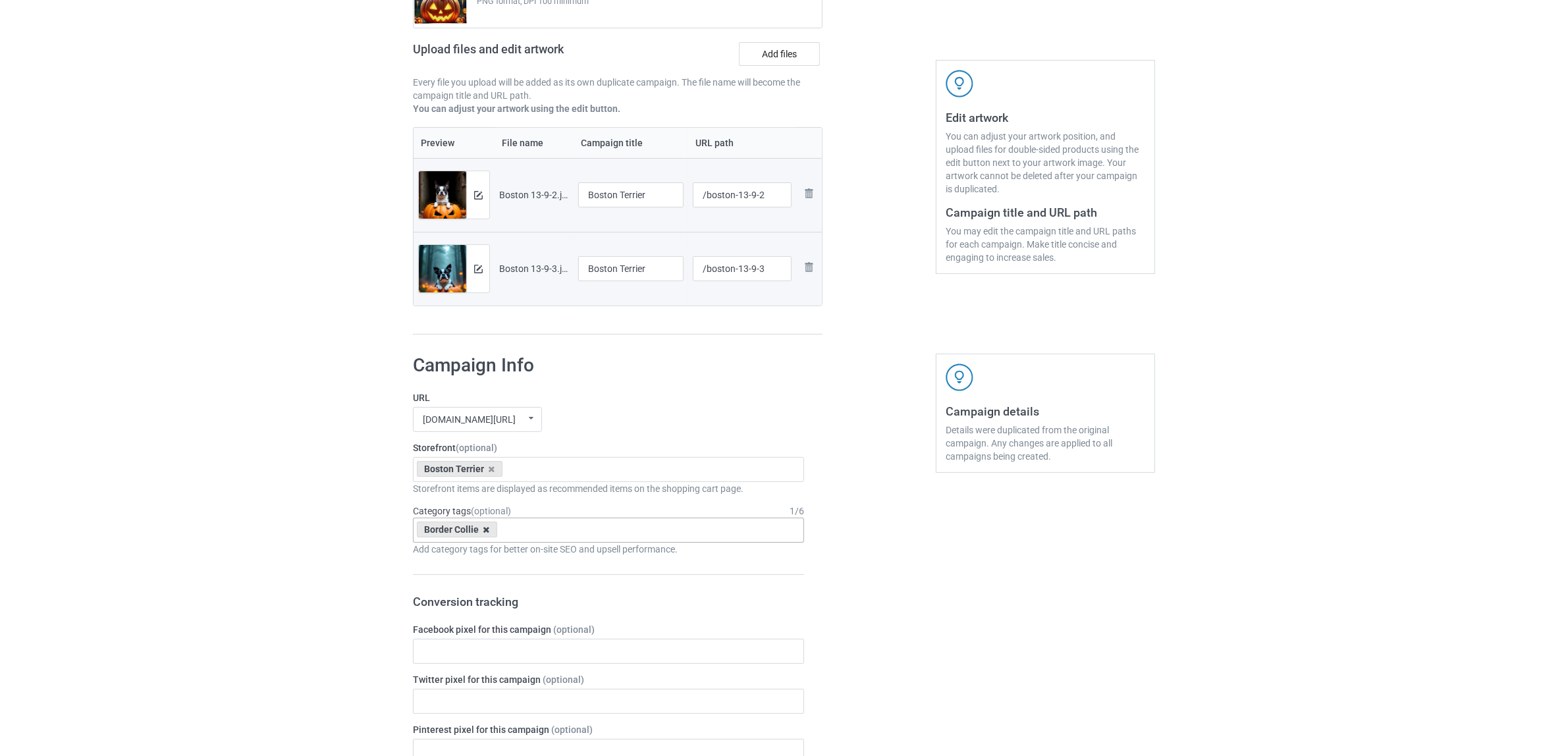
click at [485, 530] on icon at bounding box center [487, 529] width 7 height 8
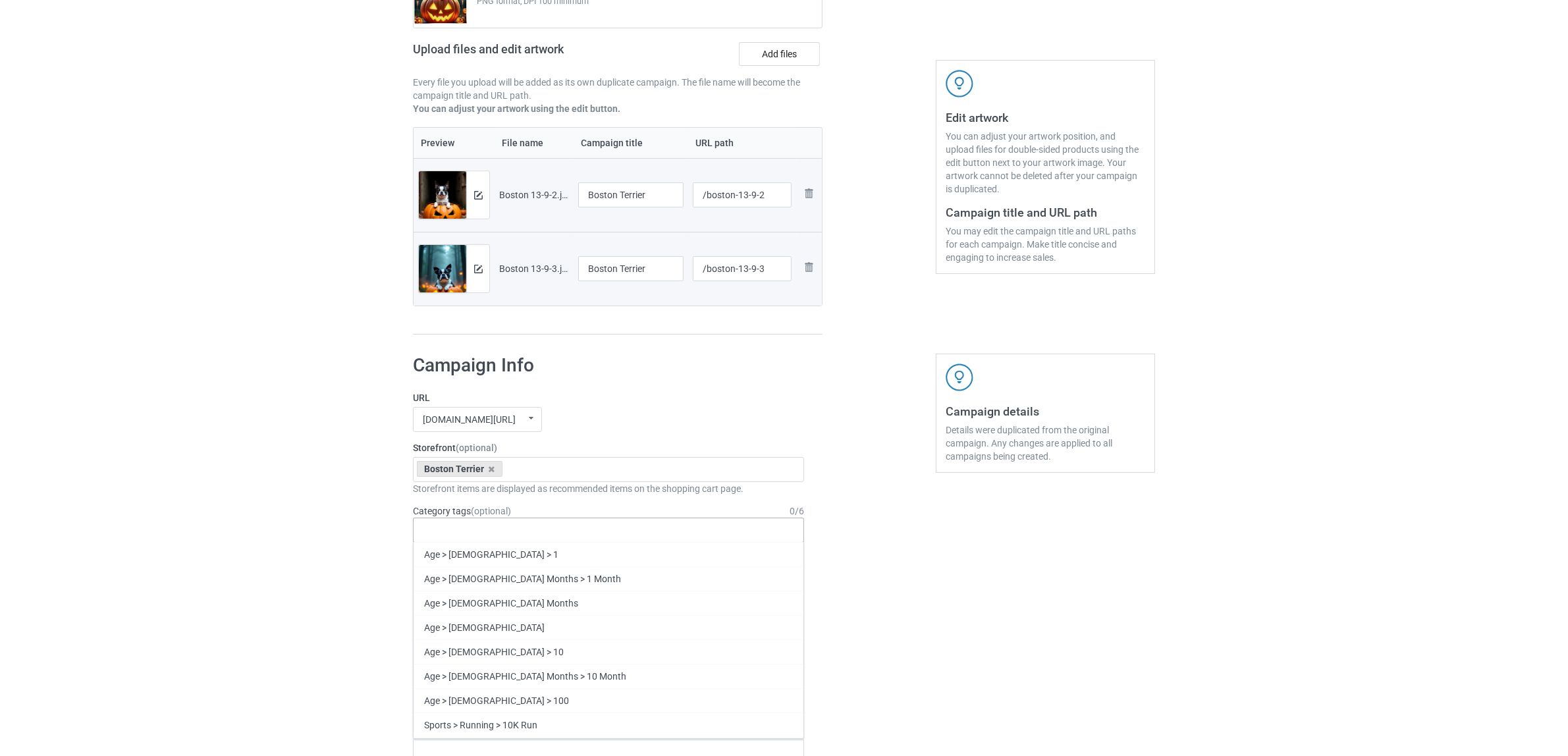
paste input "Boston Terrier"
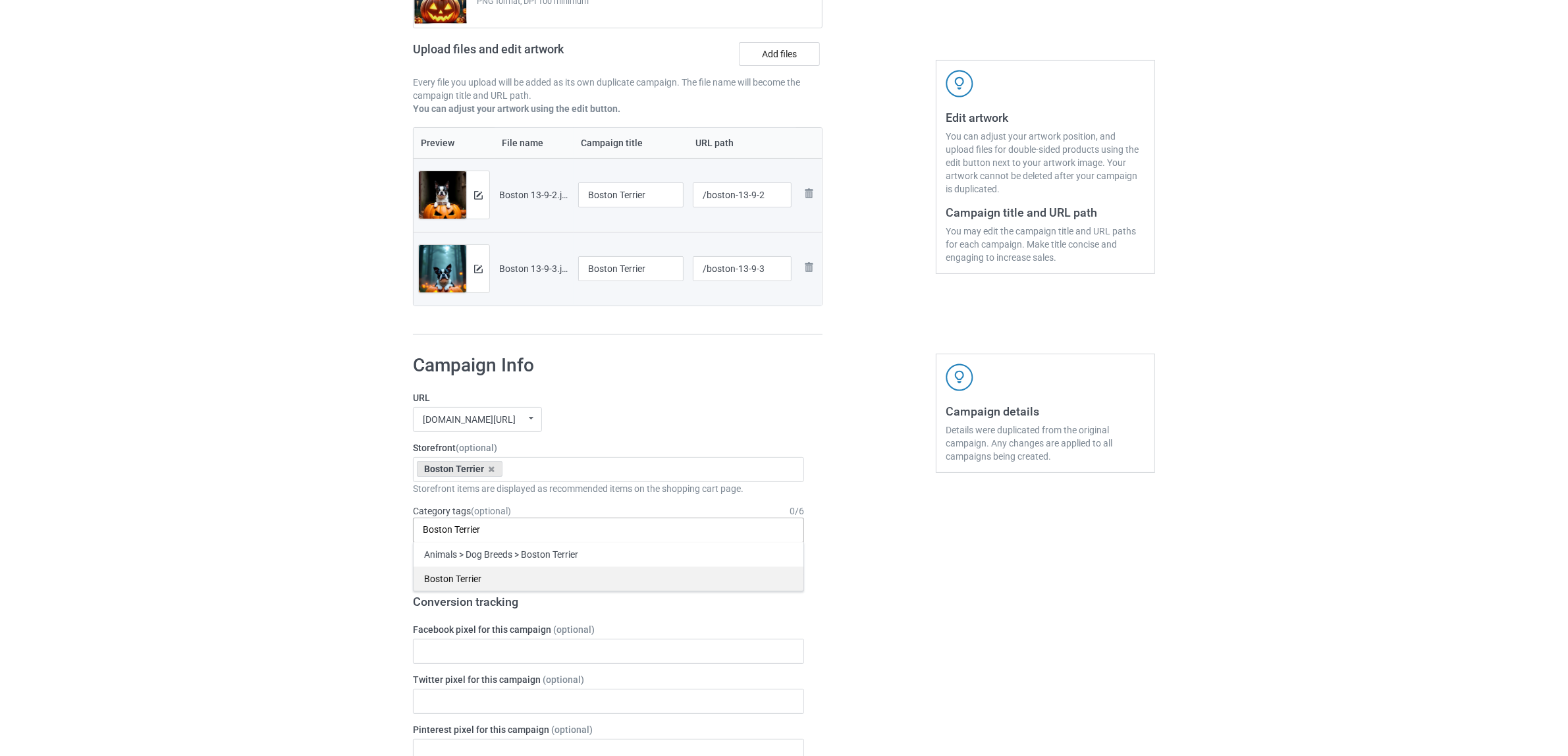
type input "Boston Terrier"
click at [461, 576] on div "Boston Terrier" at bounding box center [608, 578] width 390 height 24
click at [221, 518] on div "Bulk duplicate campaign Campaign to duplicate Border Collie Original Artwork 93…" at bounding box center [784, 713] width 1568 height 1714
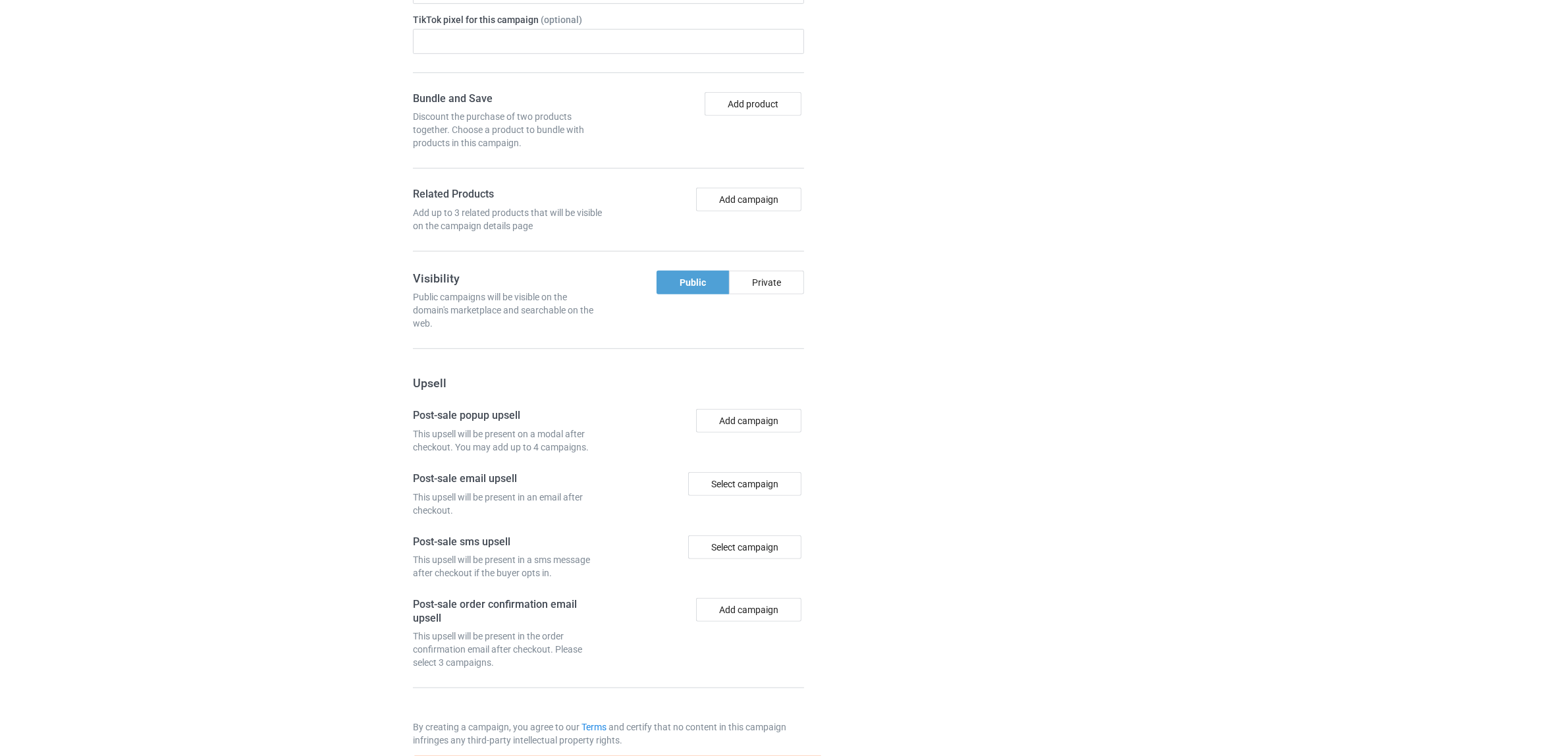
scroll to position [998, 0]
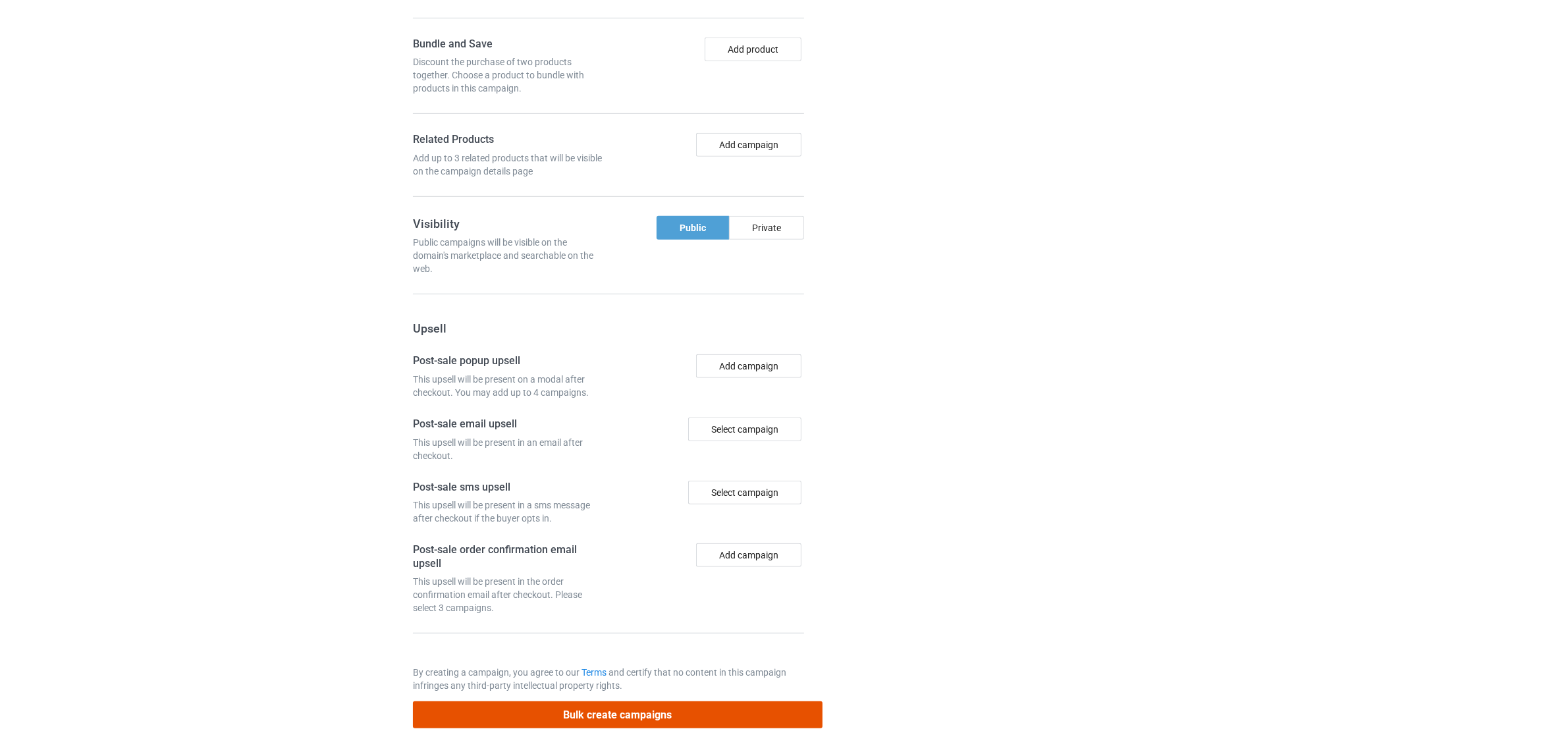
click at [611, 706] on button "Bulk create campaigns" at bounding box center [617, 715] width 409 height 27
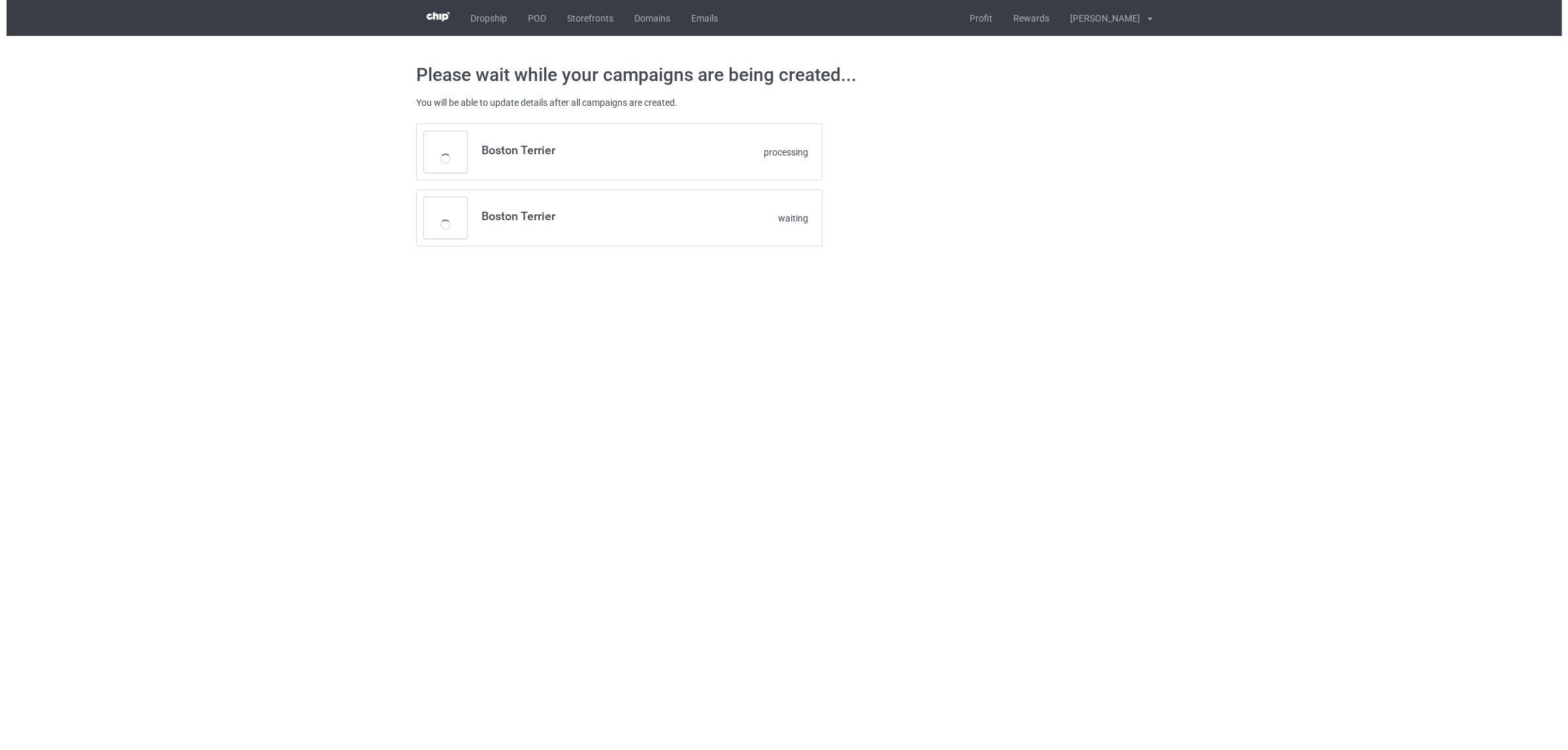
scroll to position [0, 0]
